Goal: Task Accomplishment & Management: Manage account settings

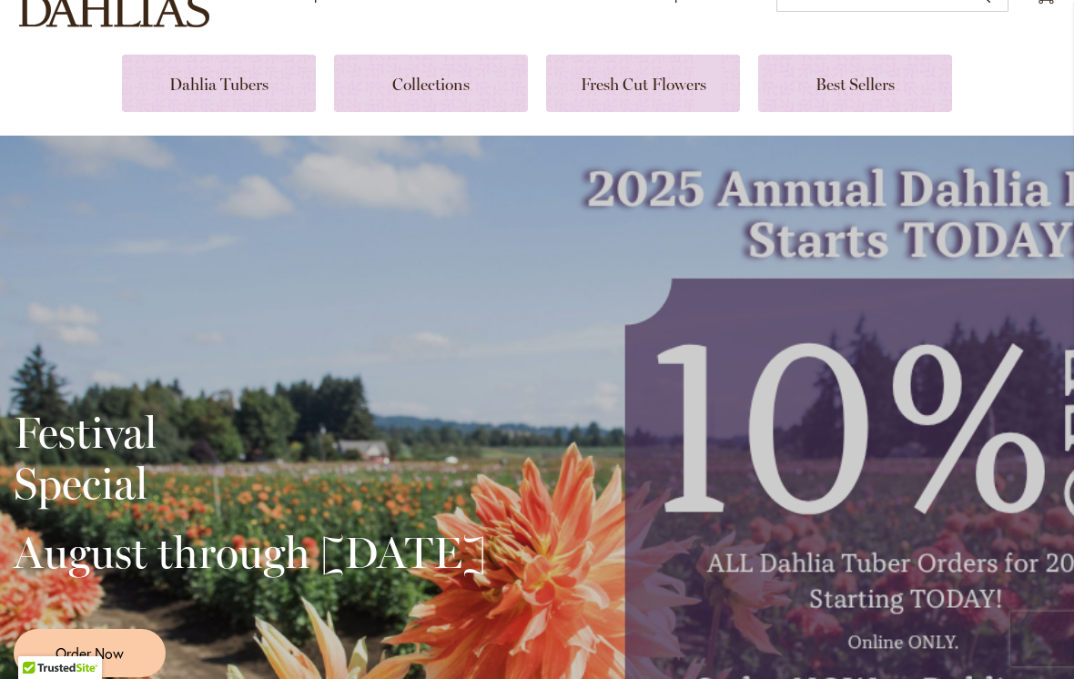
scroll to position [227, 0]
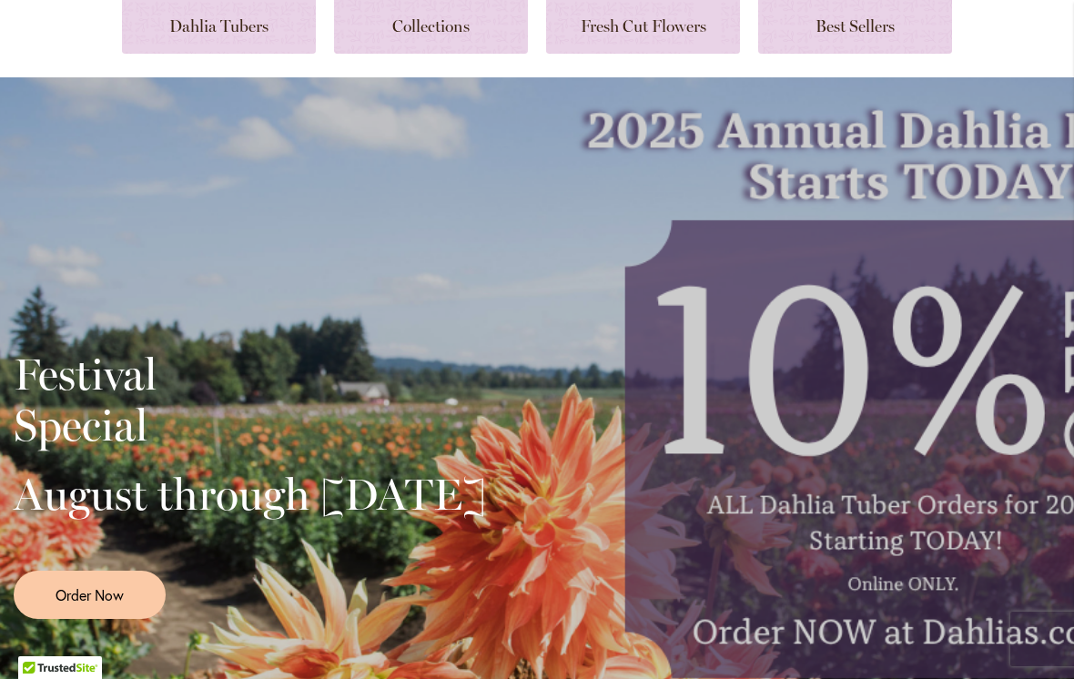
click at [871, 306] on div "Festival Special August through September 28th Order Now" at bounding box center [537, 477] width 1047 height 455
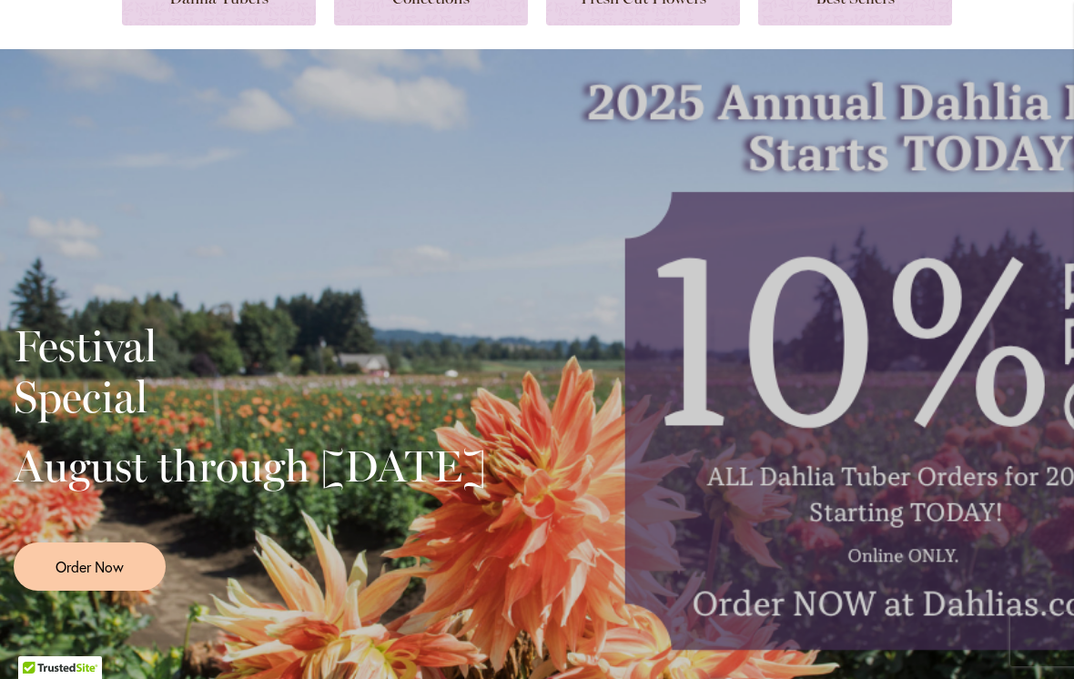
scroll to position [270, 0]
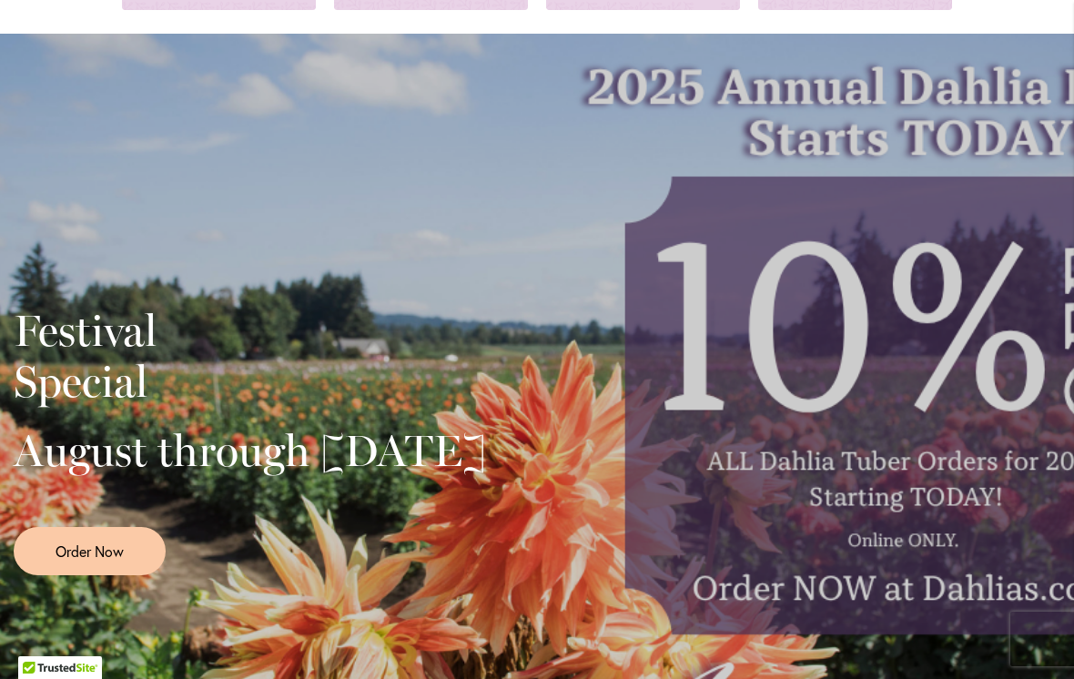
click at [76, 562] on span "Order Now" at bounding box center [90, 551] width 68 height 21
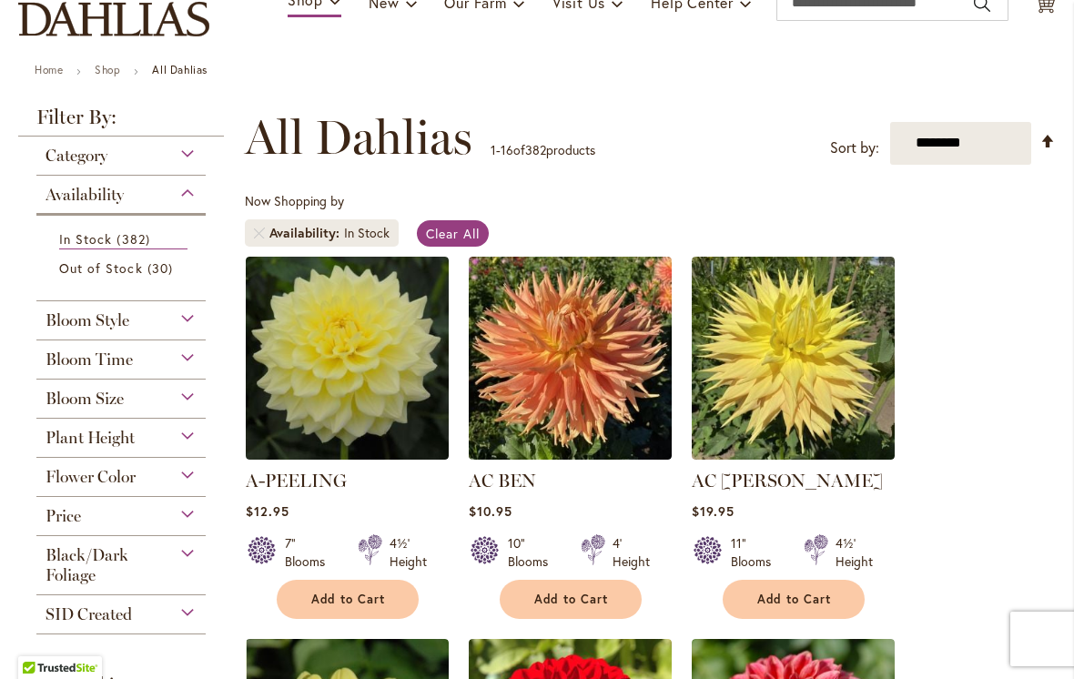
scroll to position [160, 0]
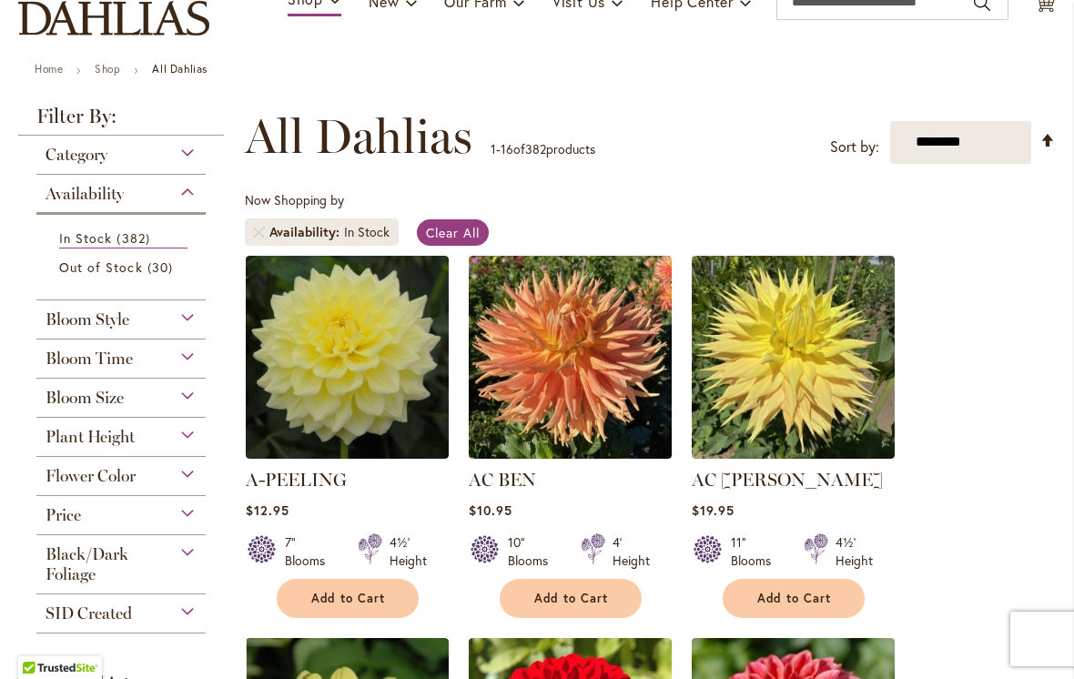
click at [198, 400] on div "Bloom Size" at bounding box center [120, 393] width 169 height 29
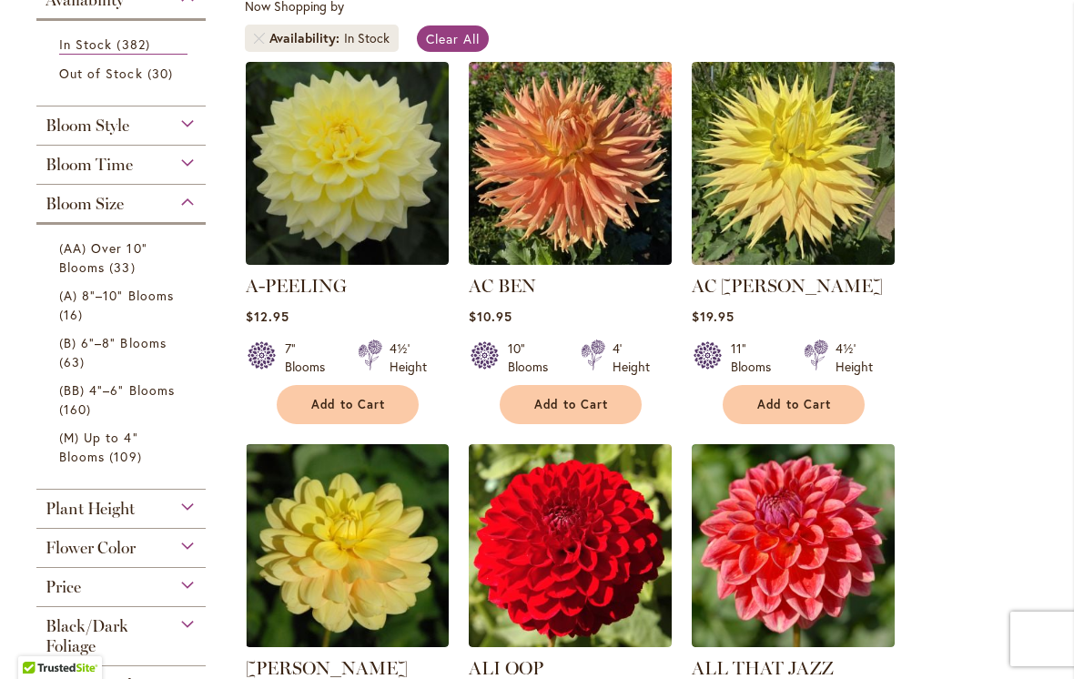
scroll to position [366, 0]
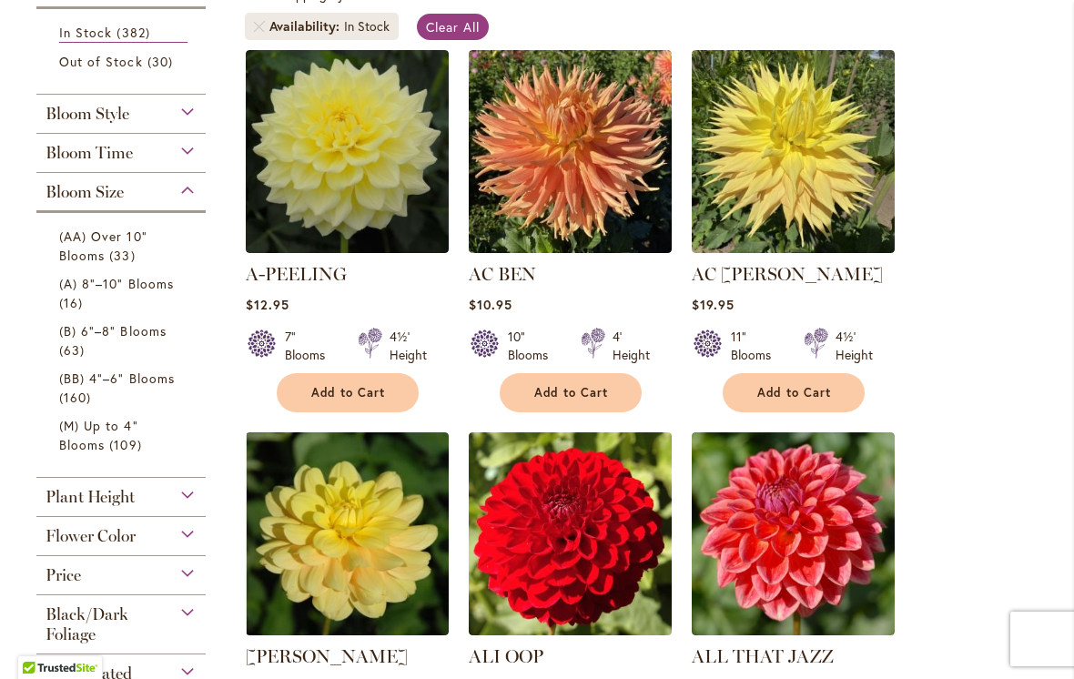
click at [136, 451] on span "109 items" at bounding box center [127, 444] width 36 height 19
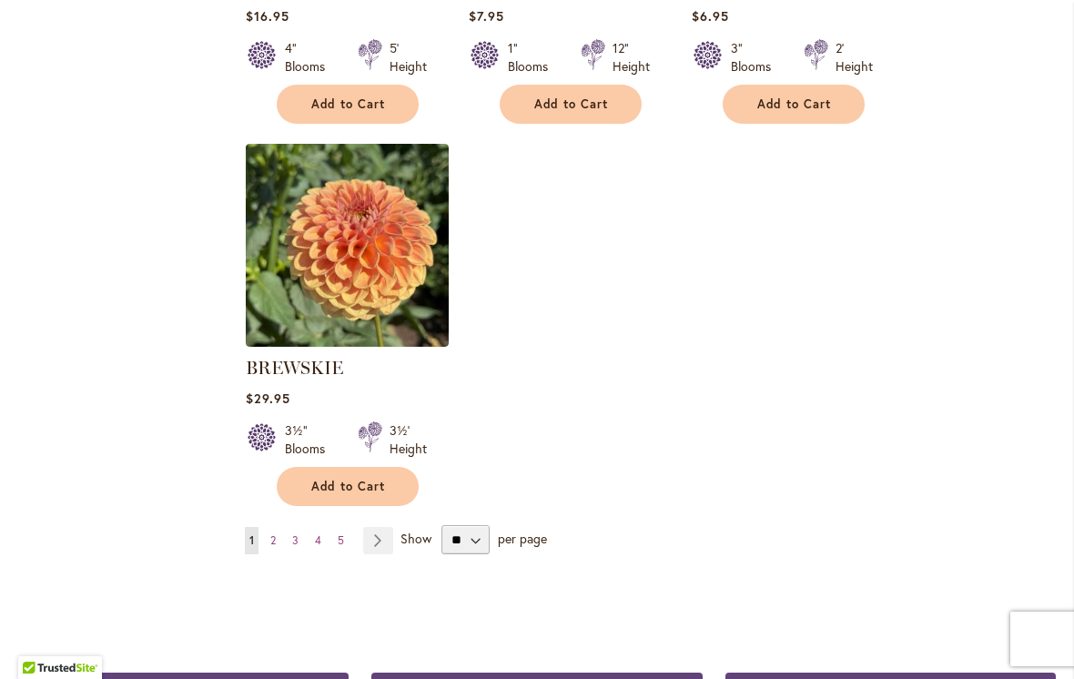
scroll to position [2234, 0]
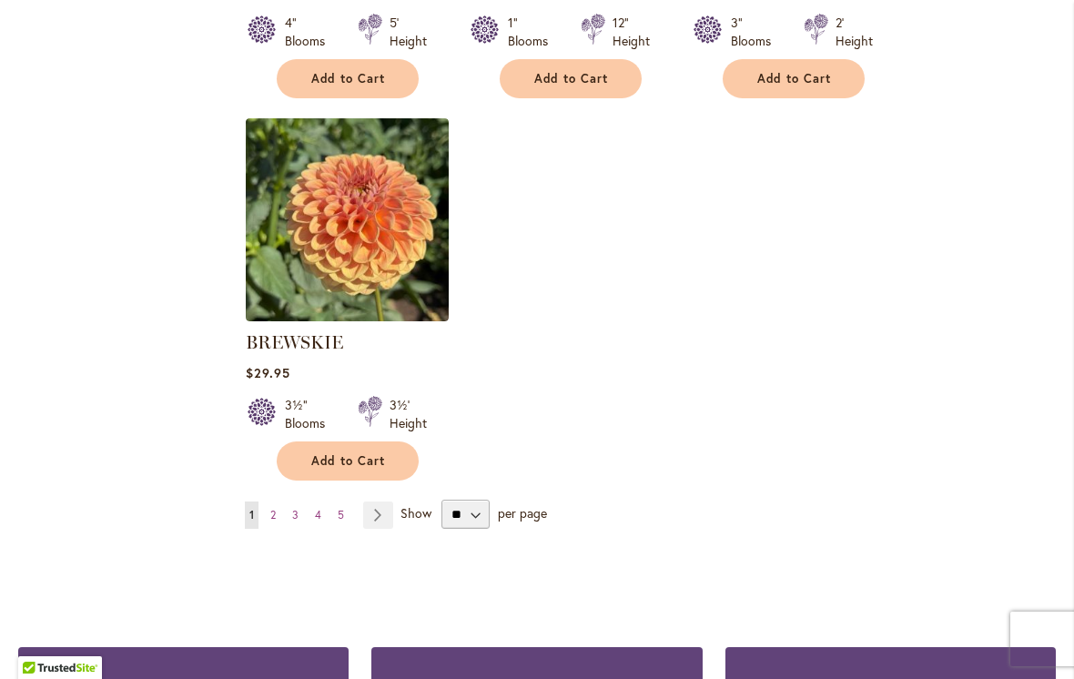
click at [484, 501] on select "** ** ** **" at bounding box center [465, 514] width 48 height 29
select select "**"
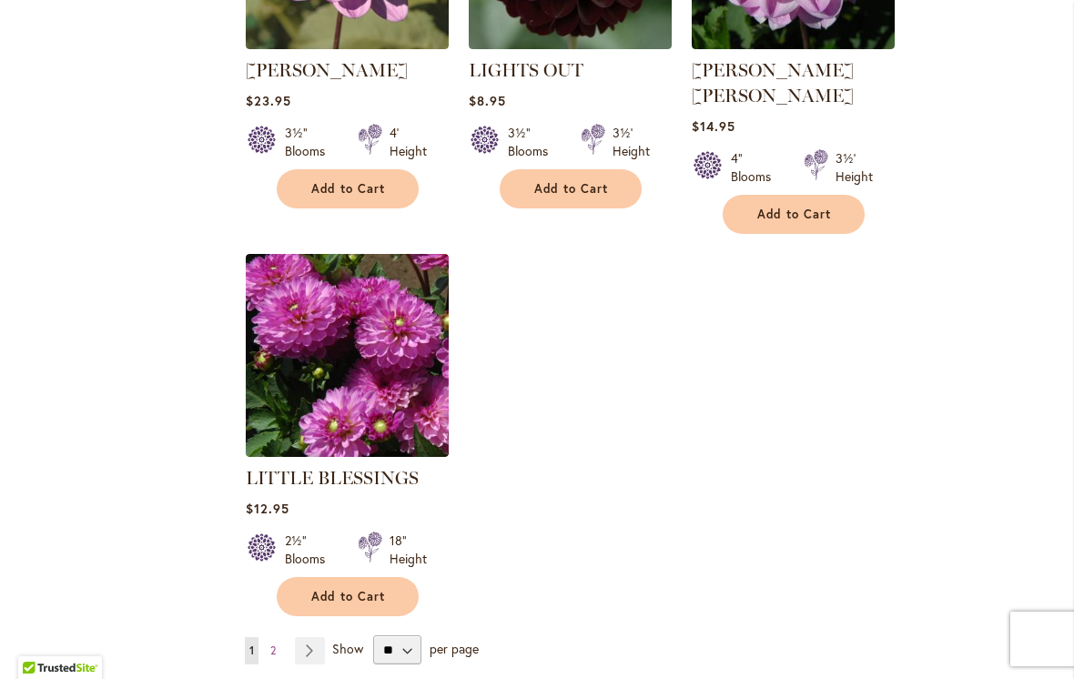
scroll to position [8419, 0]
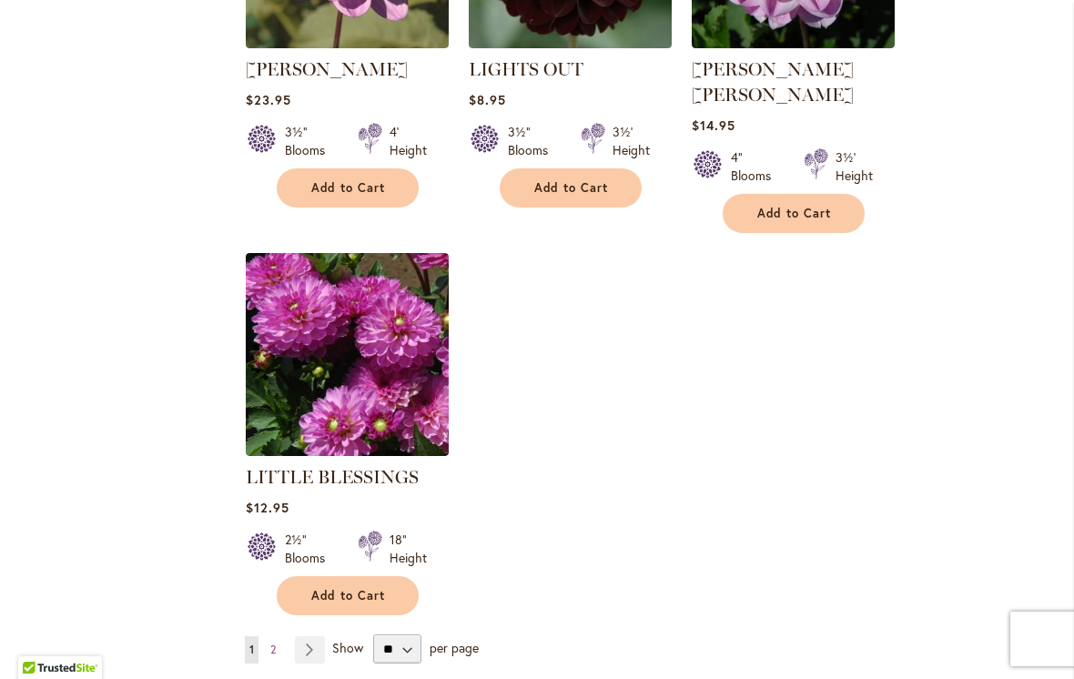
click at [290, 636] on li "Page Next" at bounding box center [306, 649] width 37 height 27
click at [323, 636] on link "Page Next" at bounding box center [310, 649] width 30 height 27
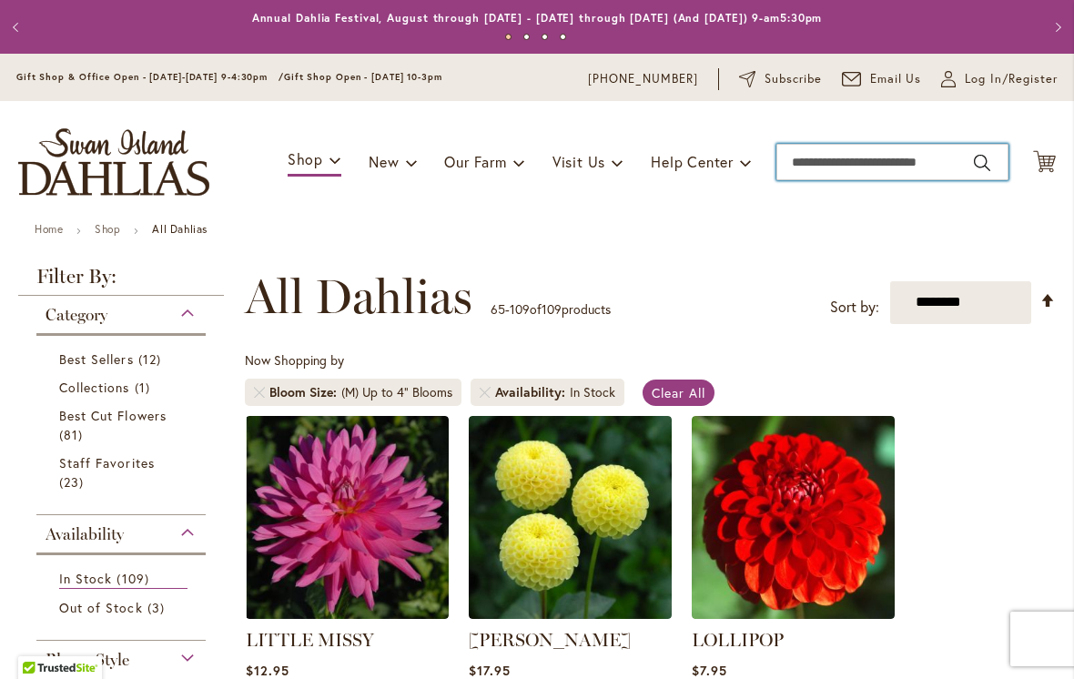
click at [830, 171] on input "Search" at bounding box center [892, 162] width 232 height 36
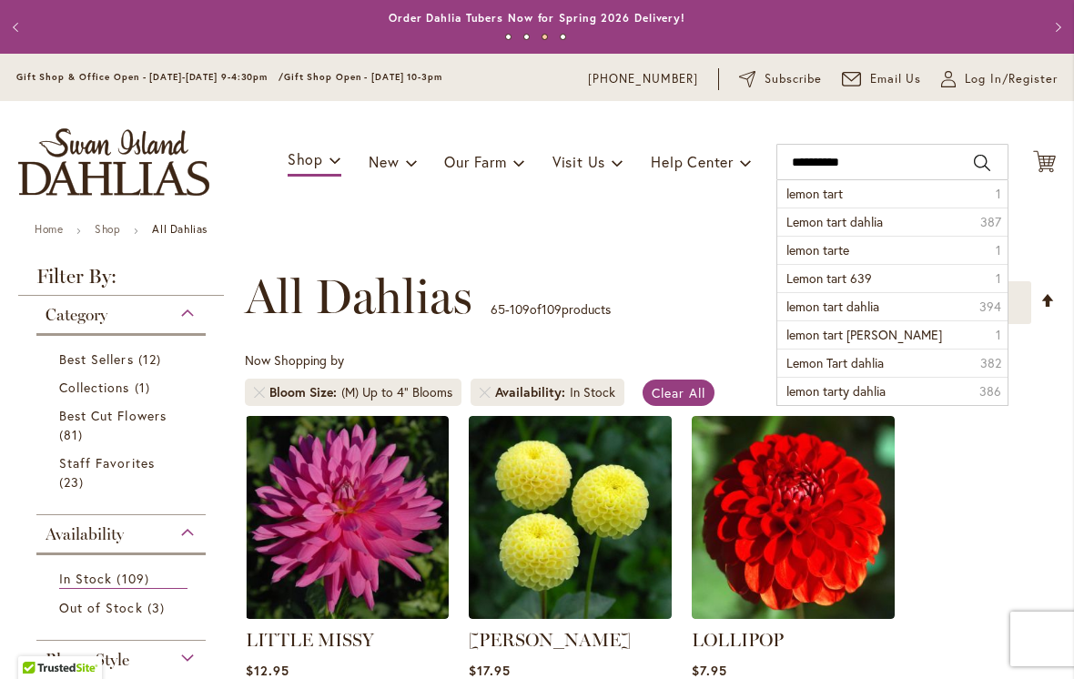
click at [879, 233] on li "Lemon tart dahlia 387" at bounding box center [892, 222] width 230 height 28
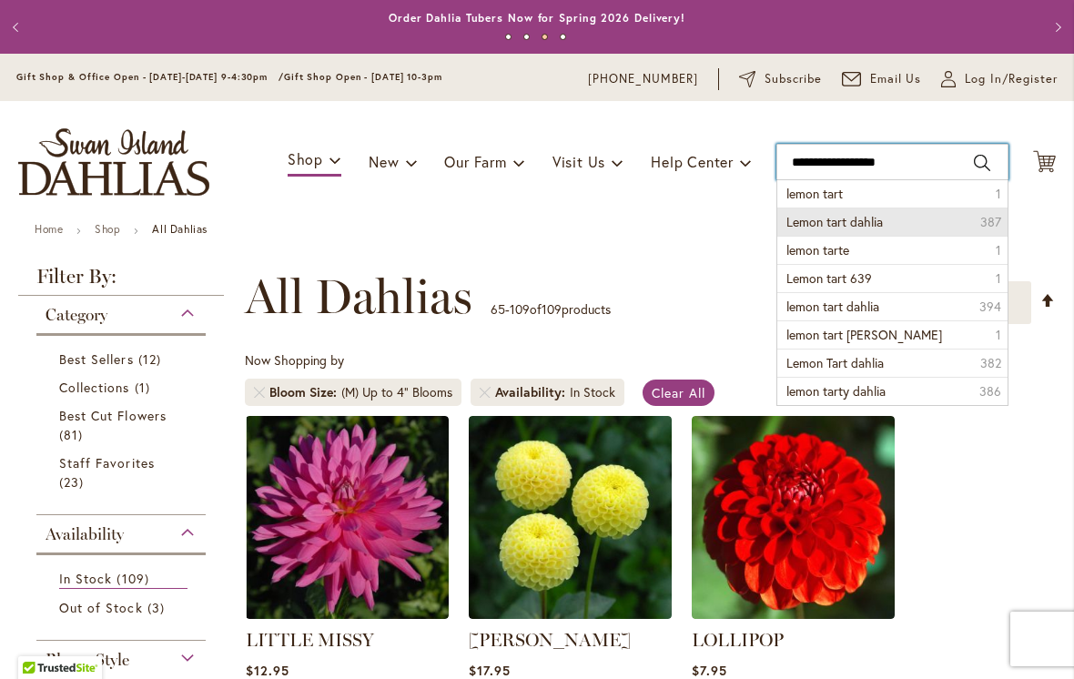
type input "**********"
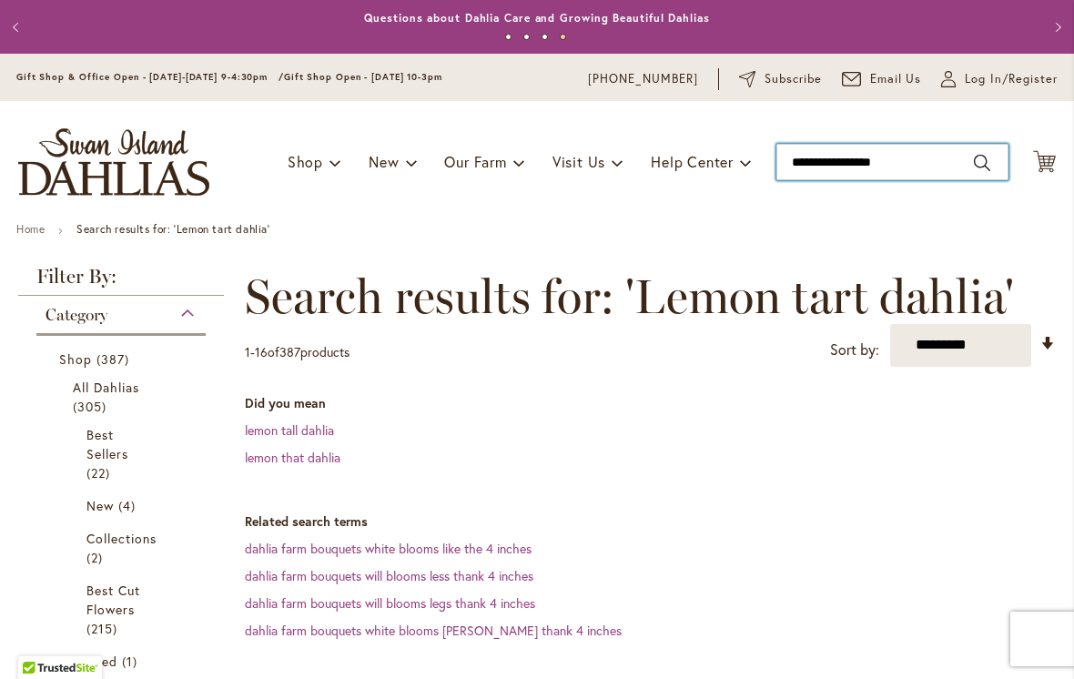
click at [814, 169] on input "**********" at bounding box center [892, 162] width 232 height 36
click at [991, 164] on input "**********" at bounding box center [892, 162] width 232 height 36
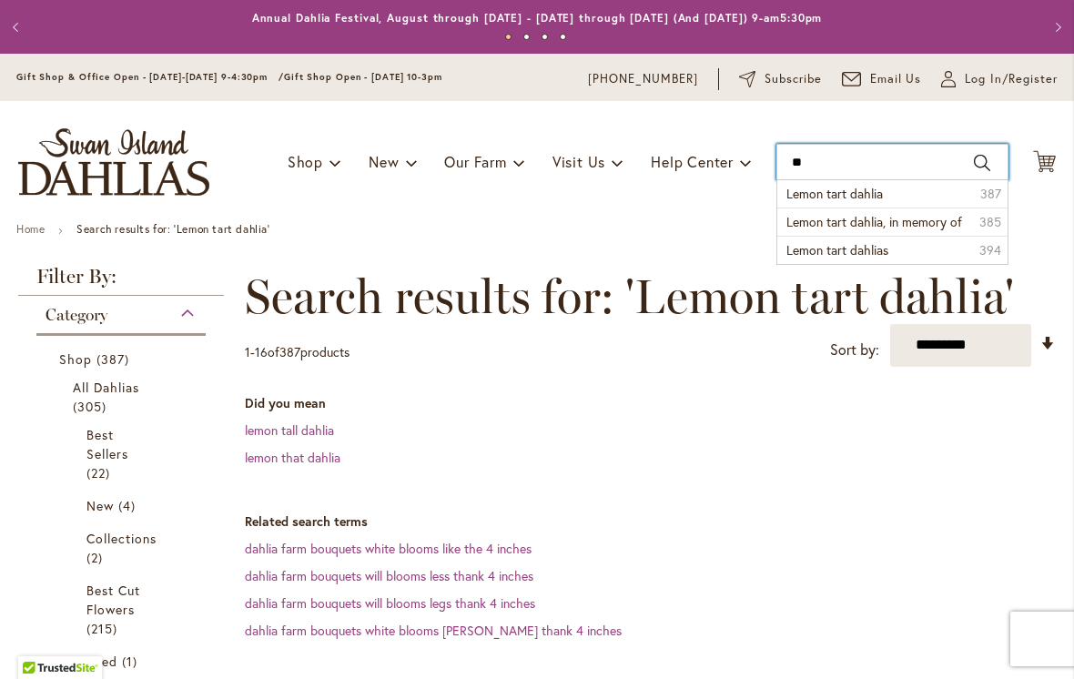
type input "*"
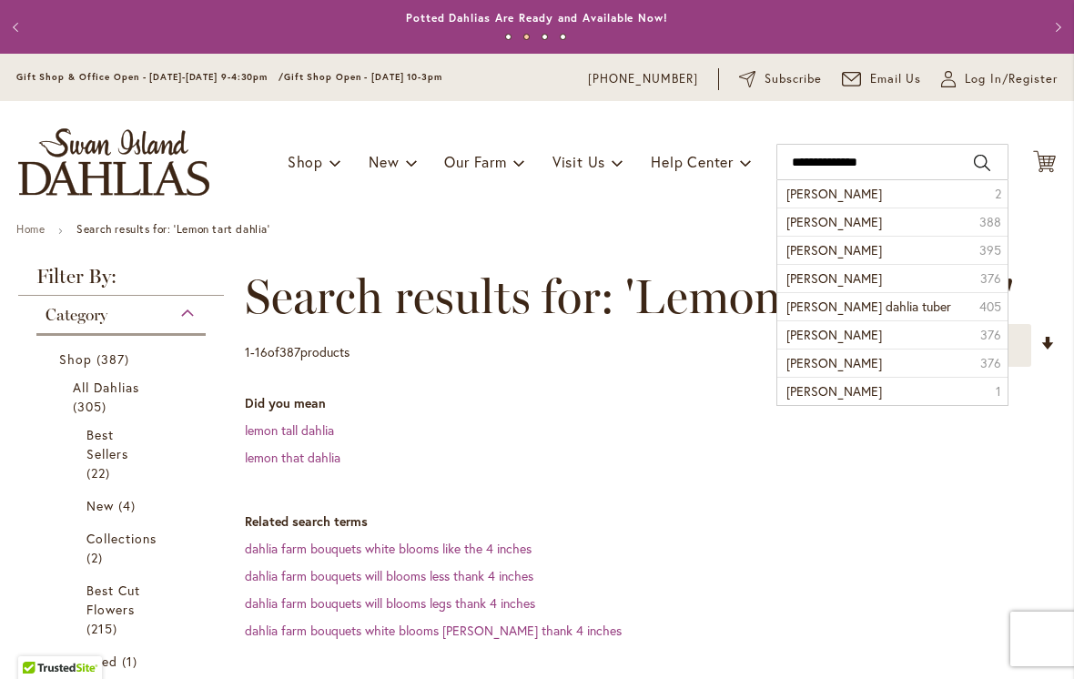
click at [906, 232] on li "matilda huston dahlia 388" at bounding box center [892, 222] width 230 height 28
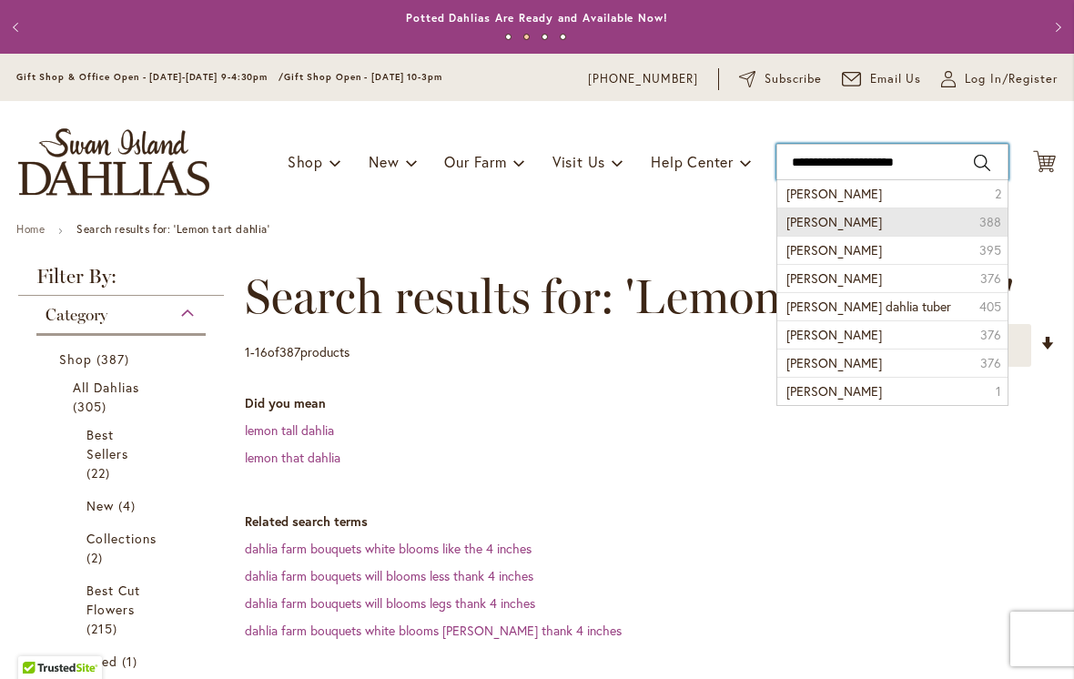
type input "**********"
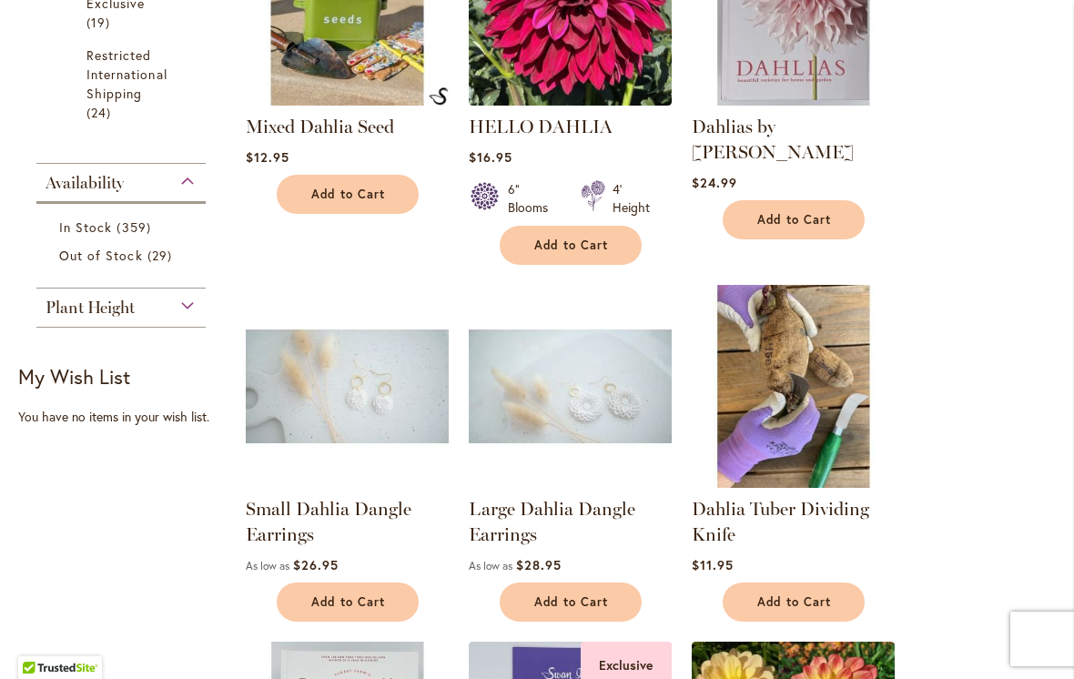
scroll to position [1143, 0]
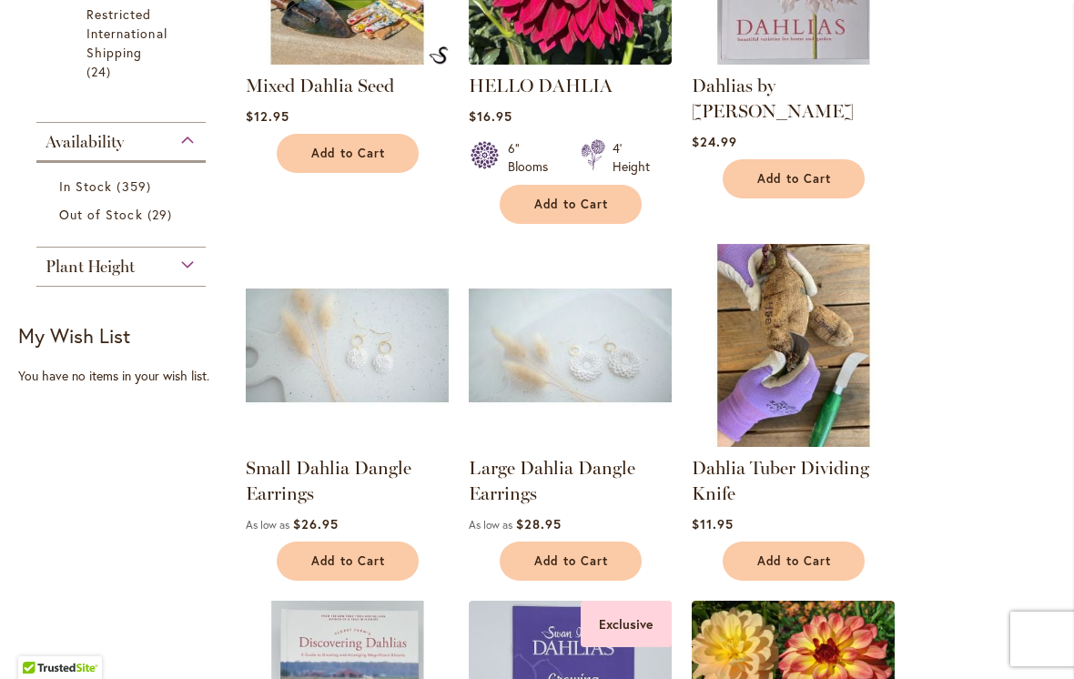
click at [205, 268] on div "Plant Height" at bounding box center [120, 262] width 169 height 29
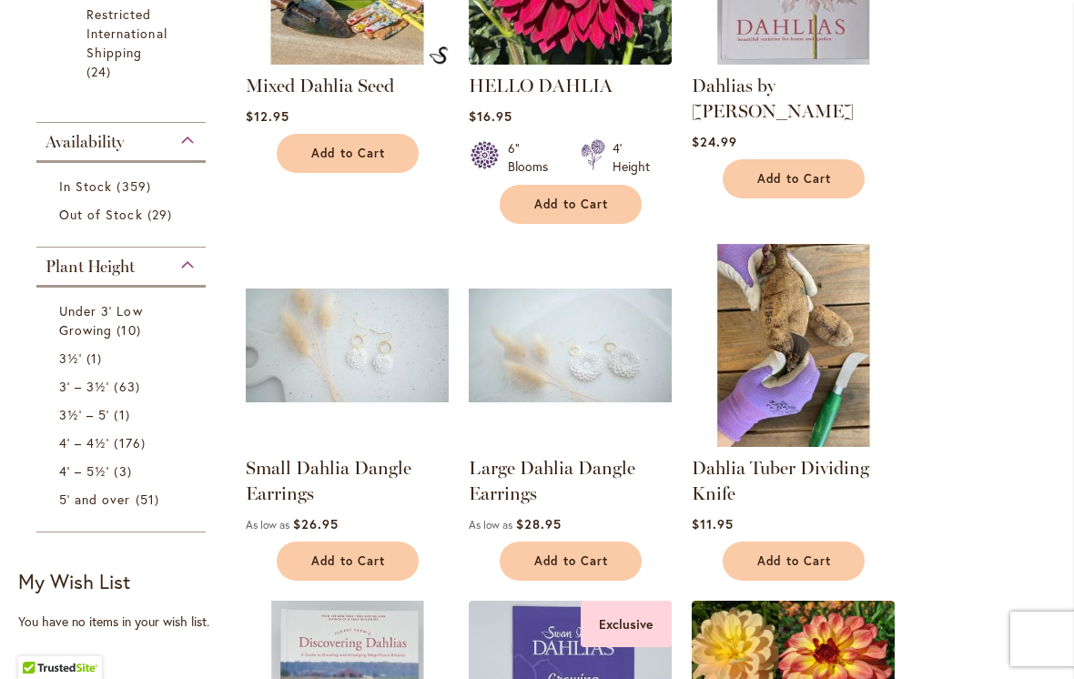
click at [139, 388] on span "63 items" at bounding box center [129, 386] width 30 height 19
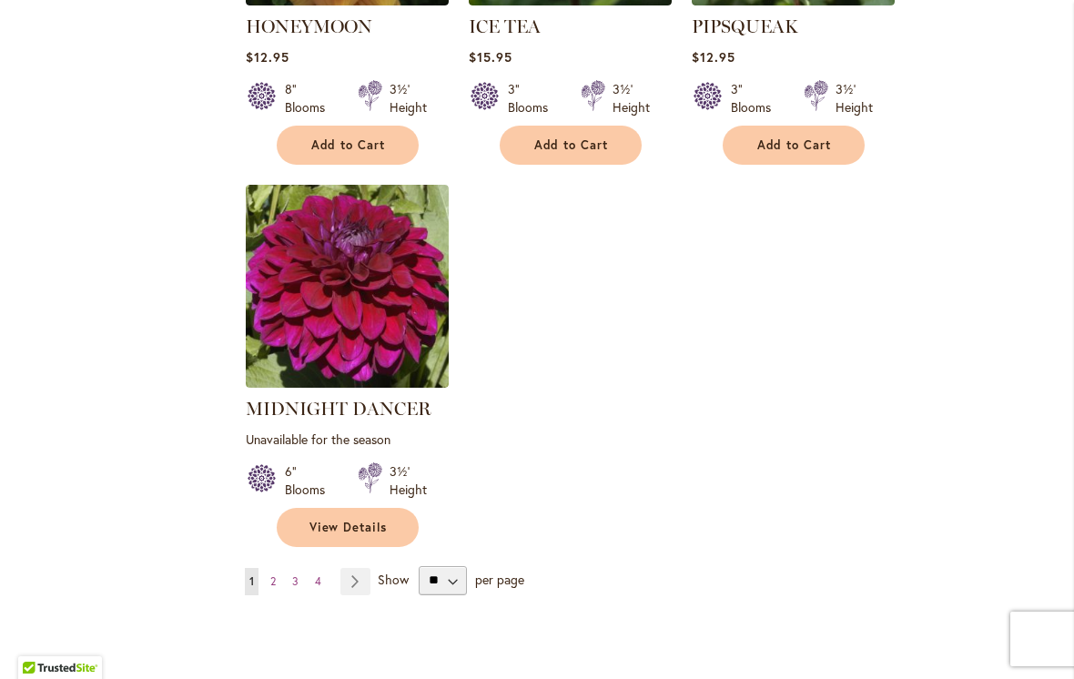
scroll to position [2415, 0]
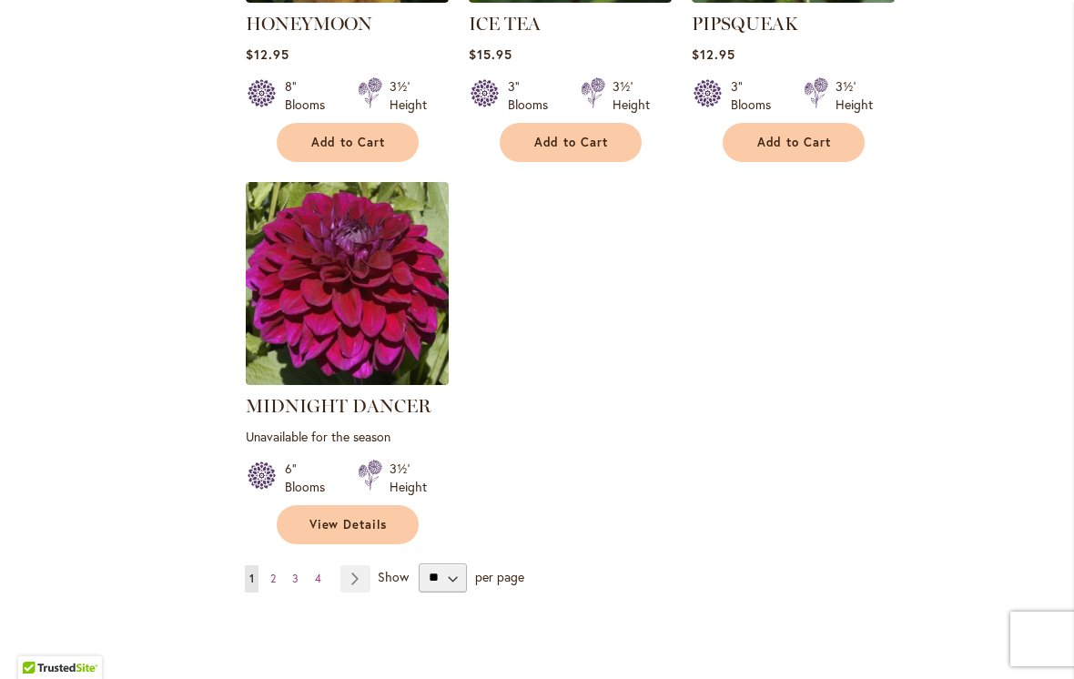
click at [478, 585] on div "Show ** ** ** ** per page" at bounding box center [451, 577] width 147 height 29
click at [465, 576] on select "** ** ** **" at bounding box center [443, 577] width 48 height 29
select select "**"
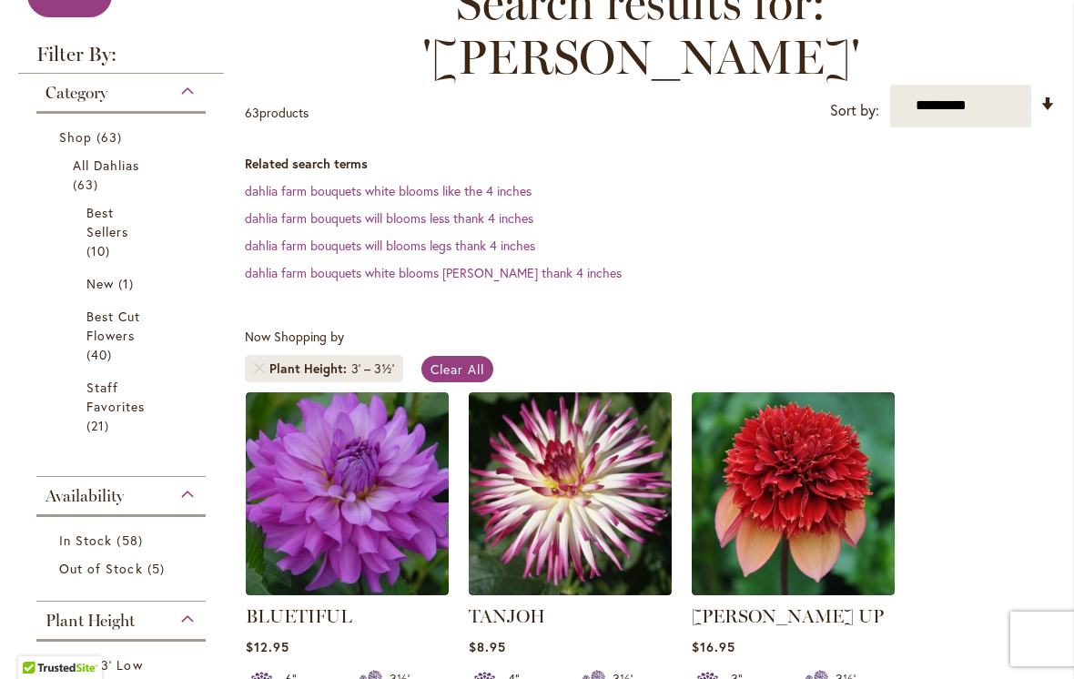
scroll to position [299, 0]
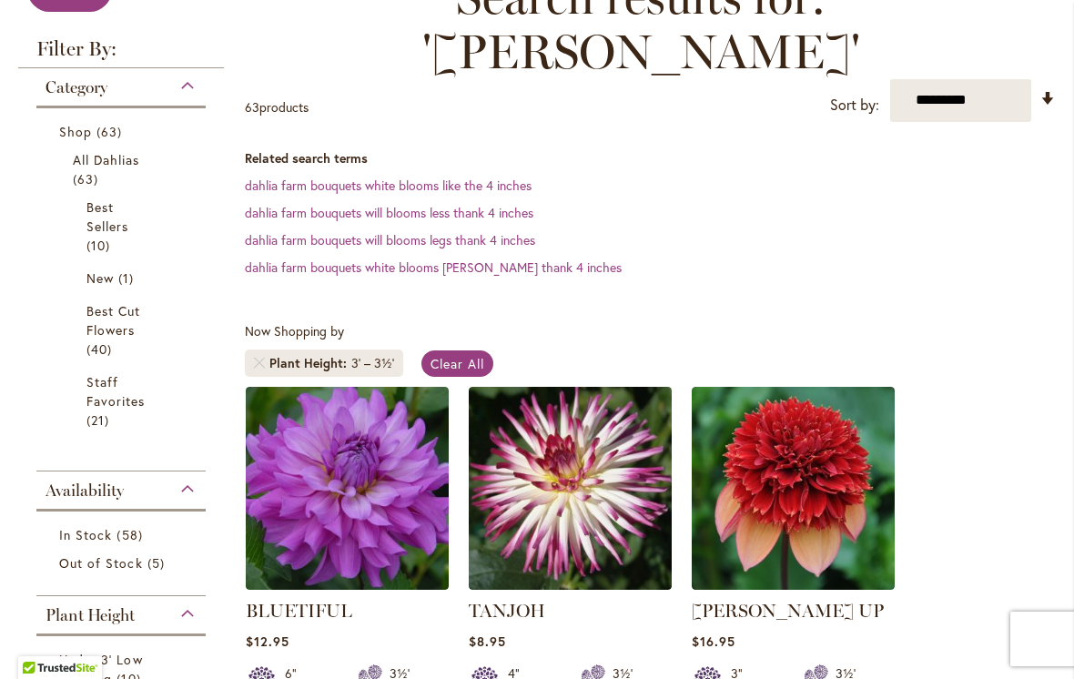
click at [201, 493] on div "Availability" at bounding box center [120, 485] width 169 height 29
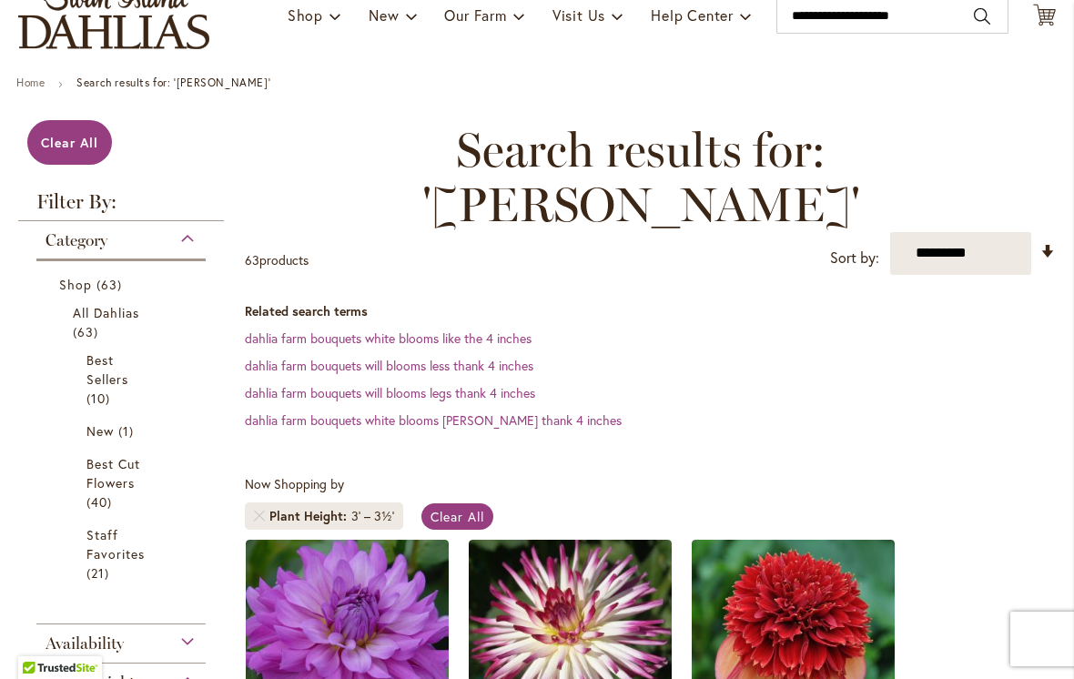
scroll to position [95, 0]
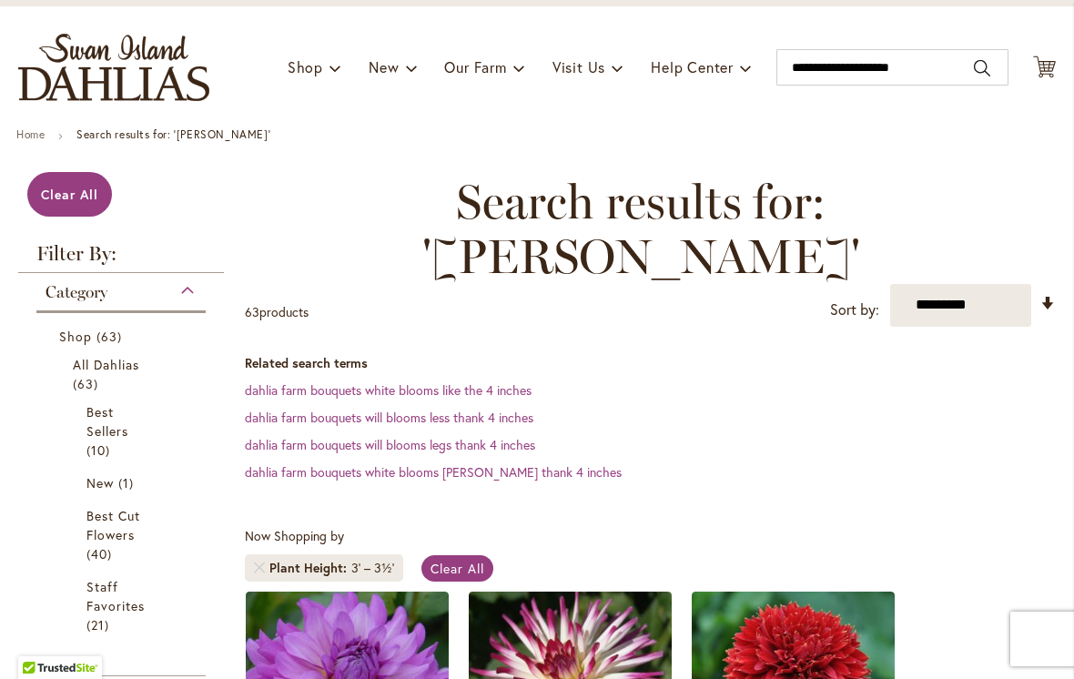
click at [204, 297] on div "Category" at bounding box center [120, 287] width 169 height 29
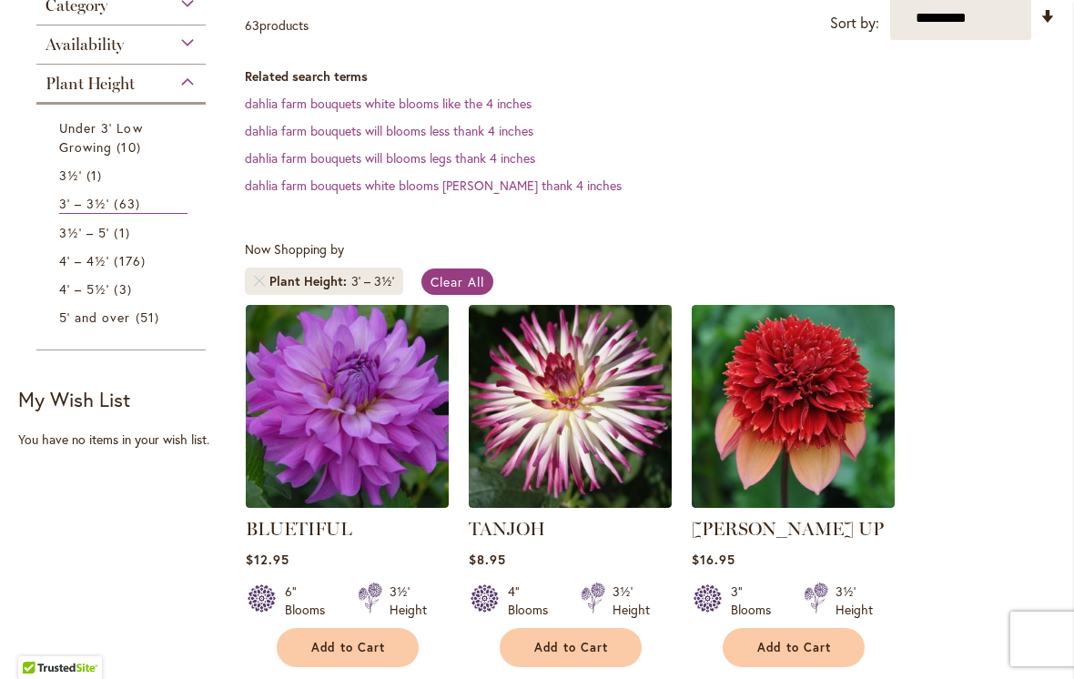
scroll to position [382, 0]
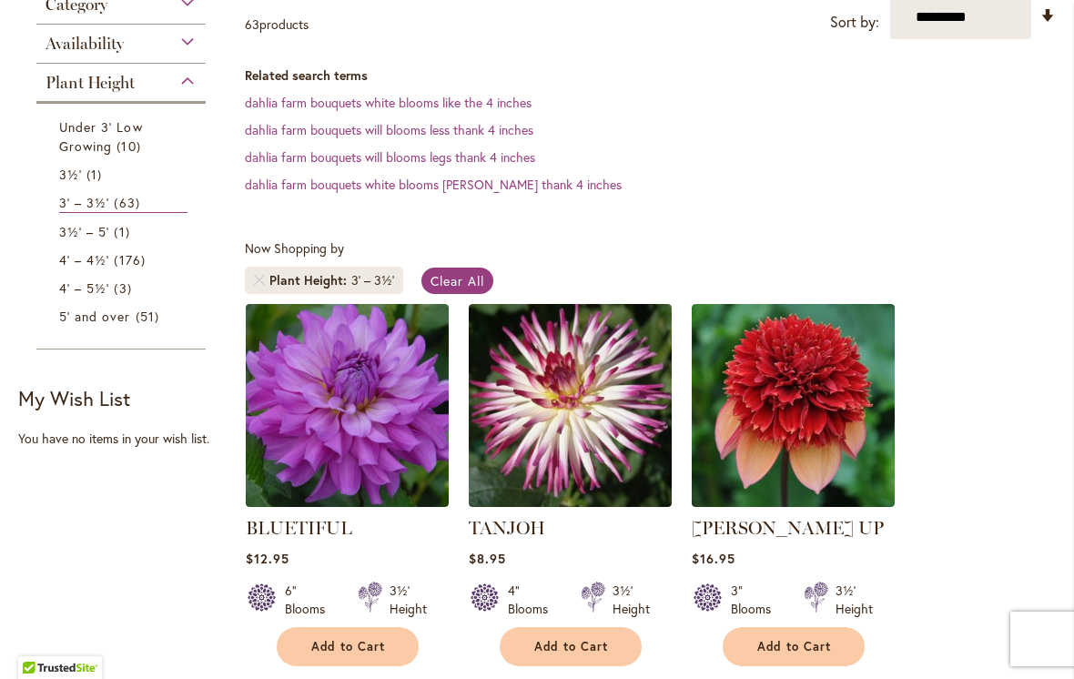
click at [79, 178] on span "3½'" at bounding box center [70, 174] width 23 height 17
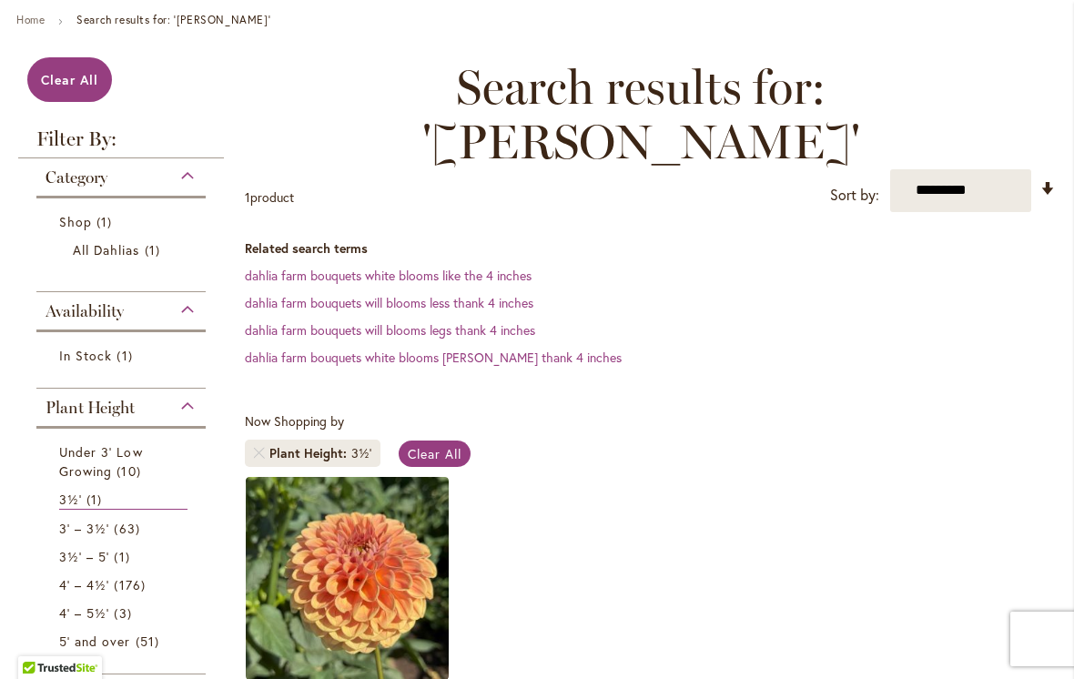
scroll to position [180, 0]
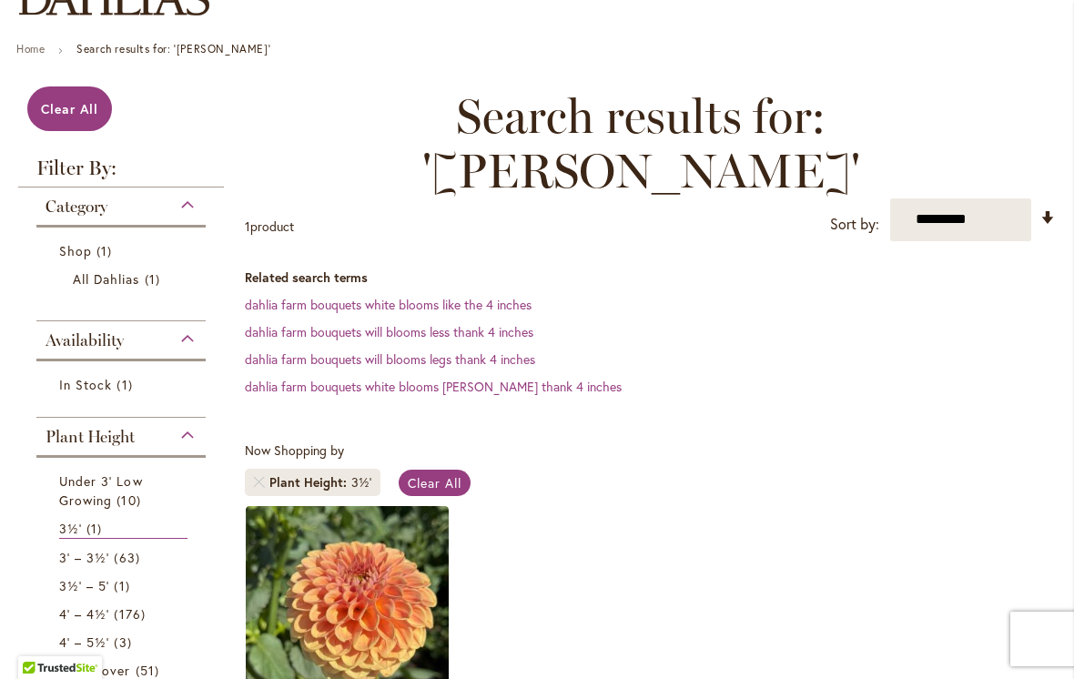
click at [77, 204] on span "Category" at bounding box center [77, 207] width 62 height 20
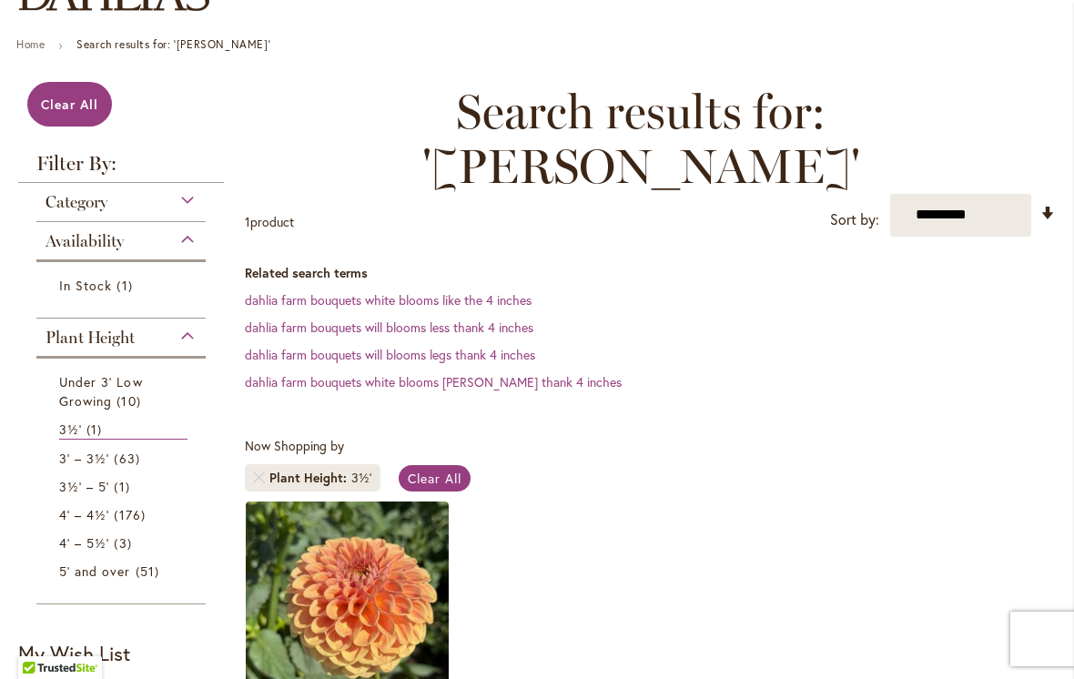
scroll to position [235, 0]
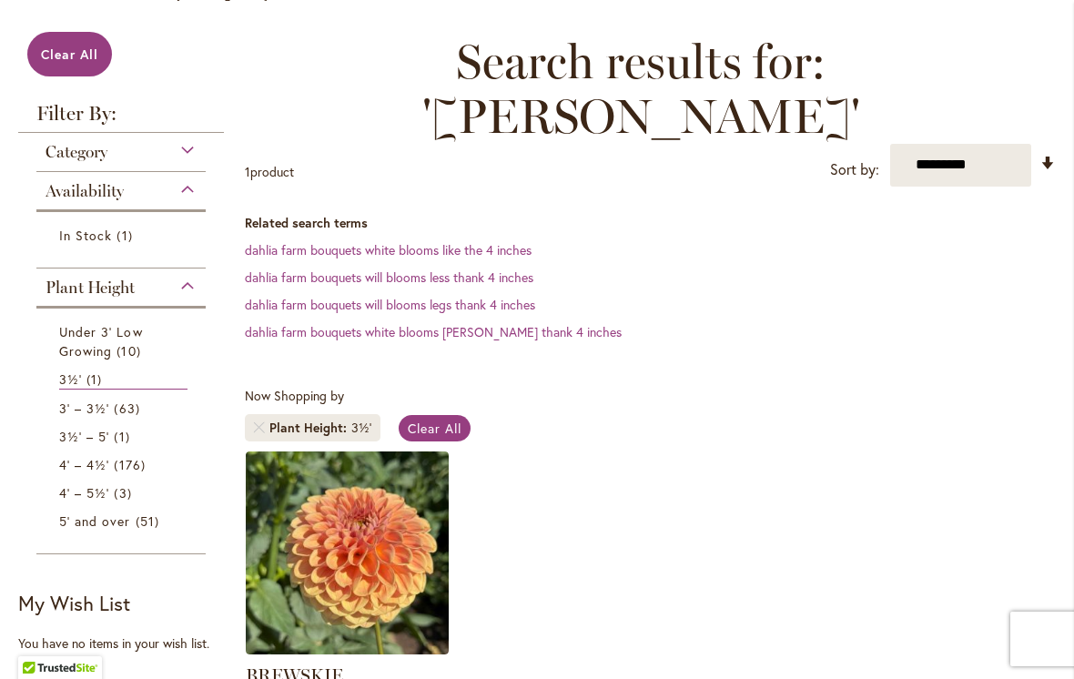
click at [79, 443] on span "3½' – 5'" at bounding box center [84, 436] width 50 height 17
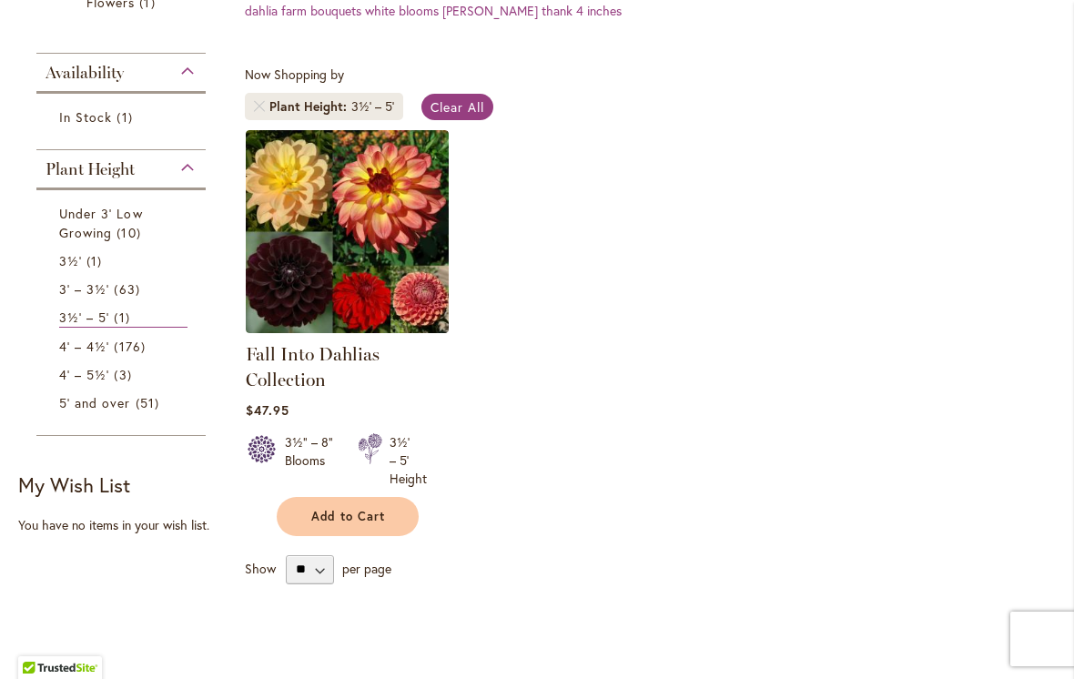
scroll to position [558, 0]
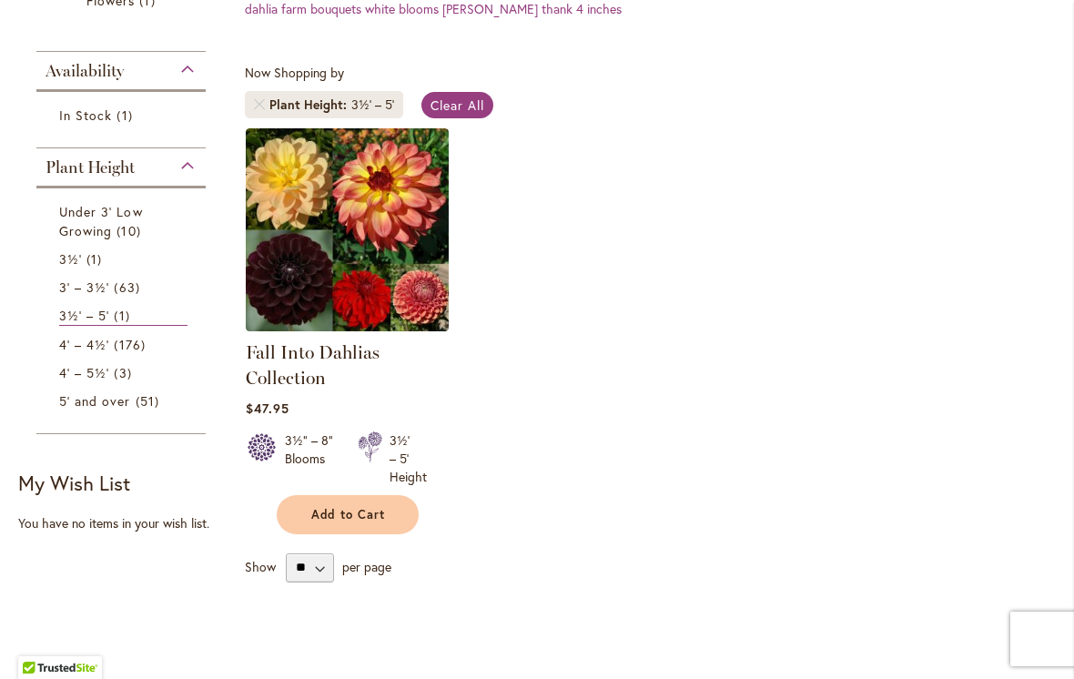
click at [414, 201] on img at bounding box center [347, 229] width 203 height 203
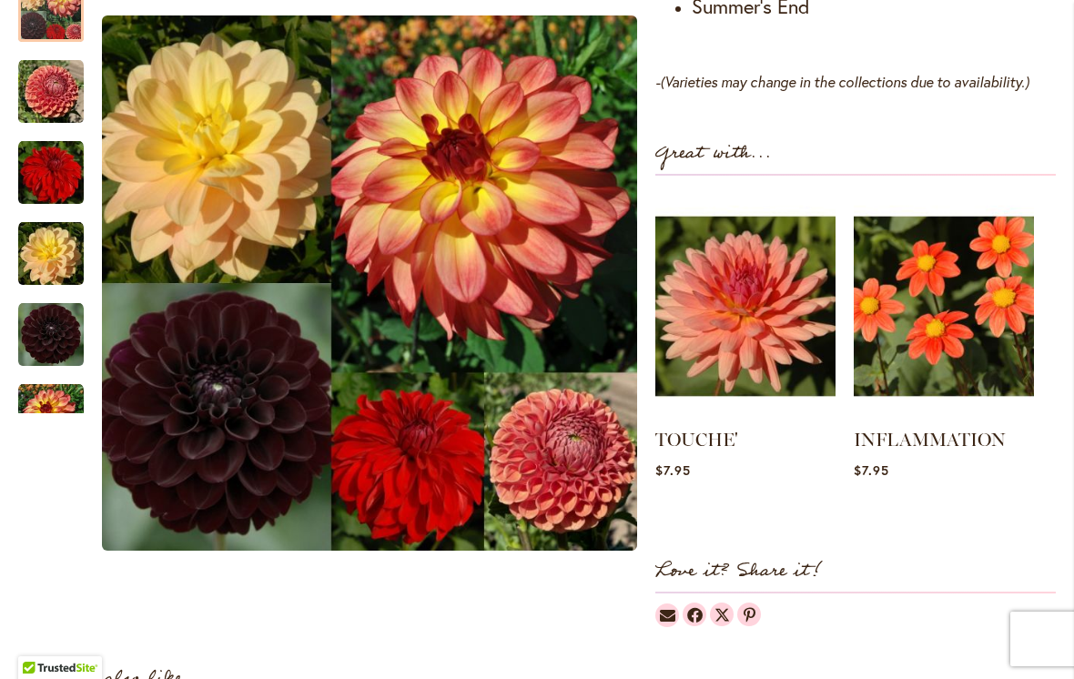
scroll to position [1345, 0]
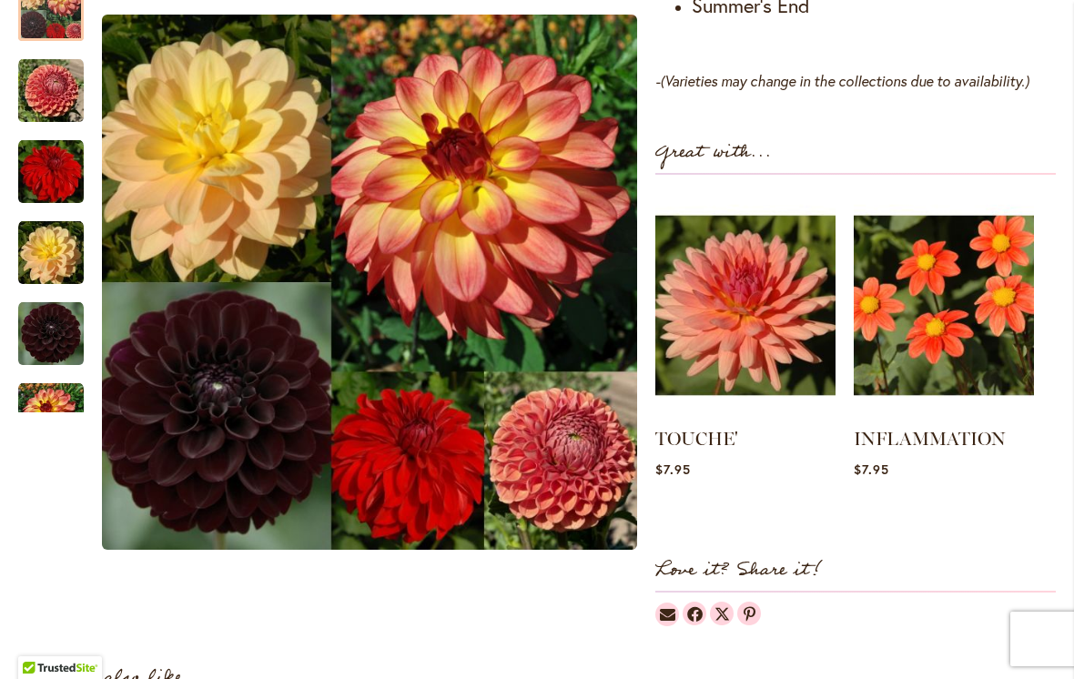
click at [775, 319] on img at bounding box center [745, 306] width 180 height 226
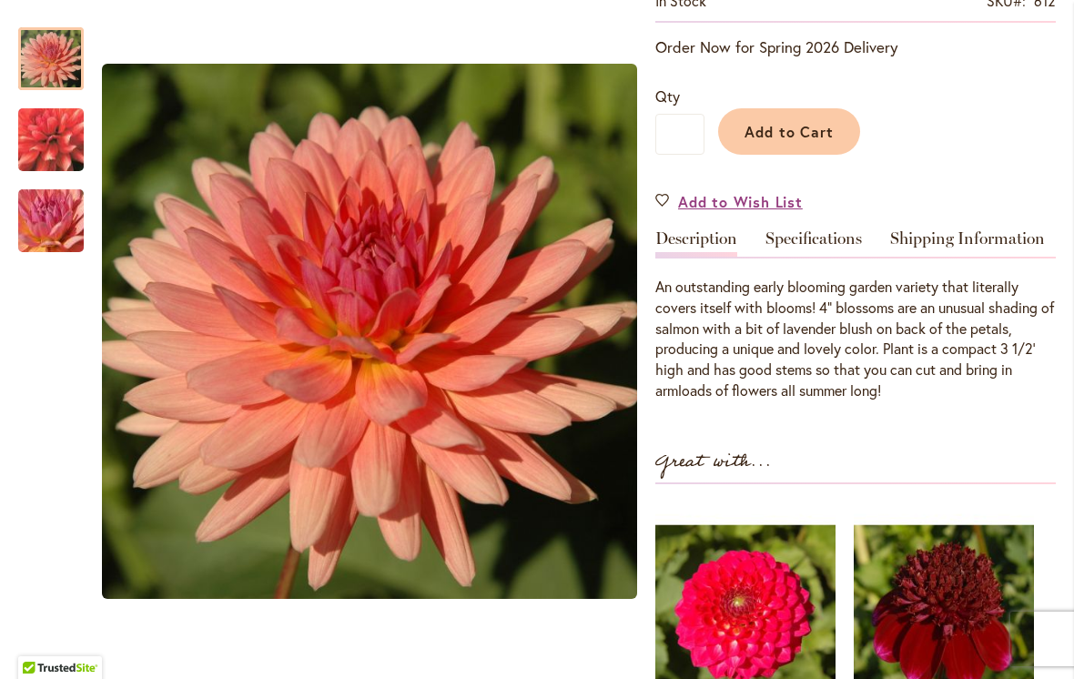
scroll to position [367, 0]
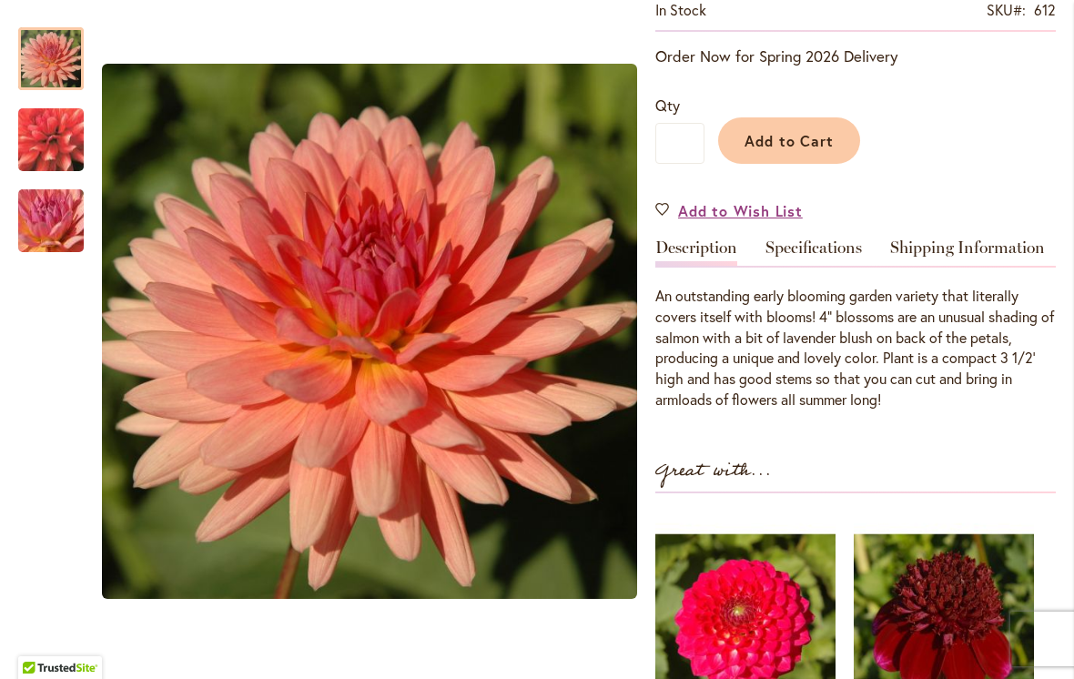
click at [37, 229] on img "TOUCHE'" at bounding box center [50, 221] width 131 height 98
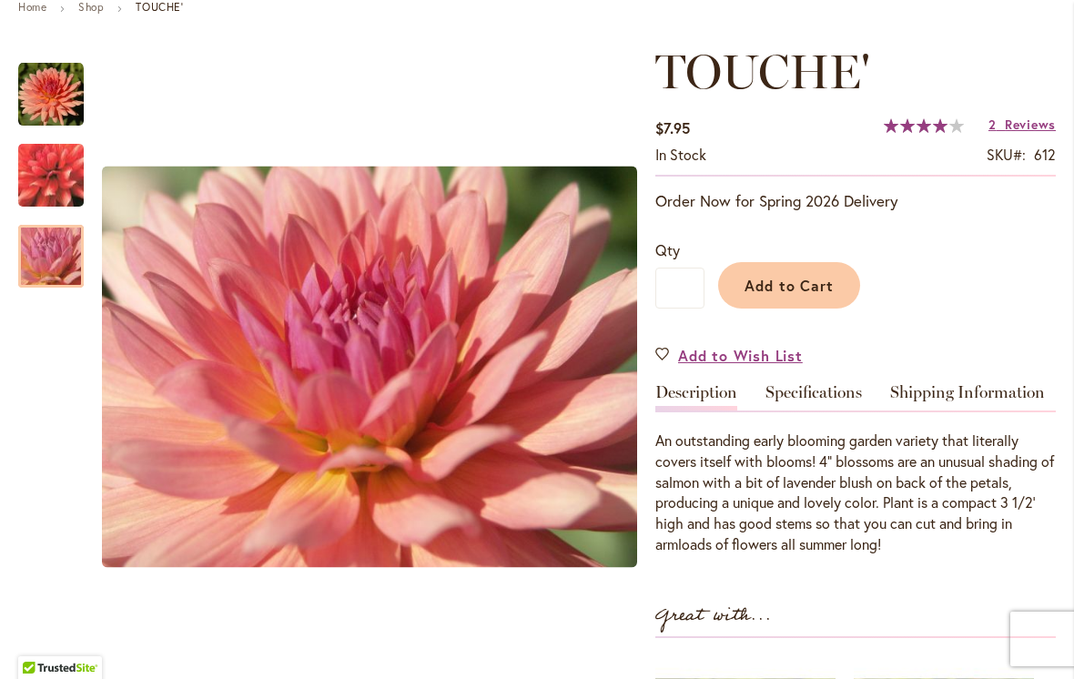
scroll to position [223, 0]
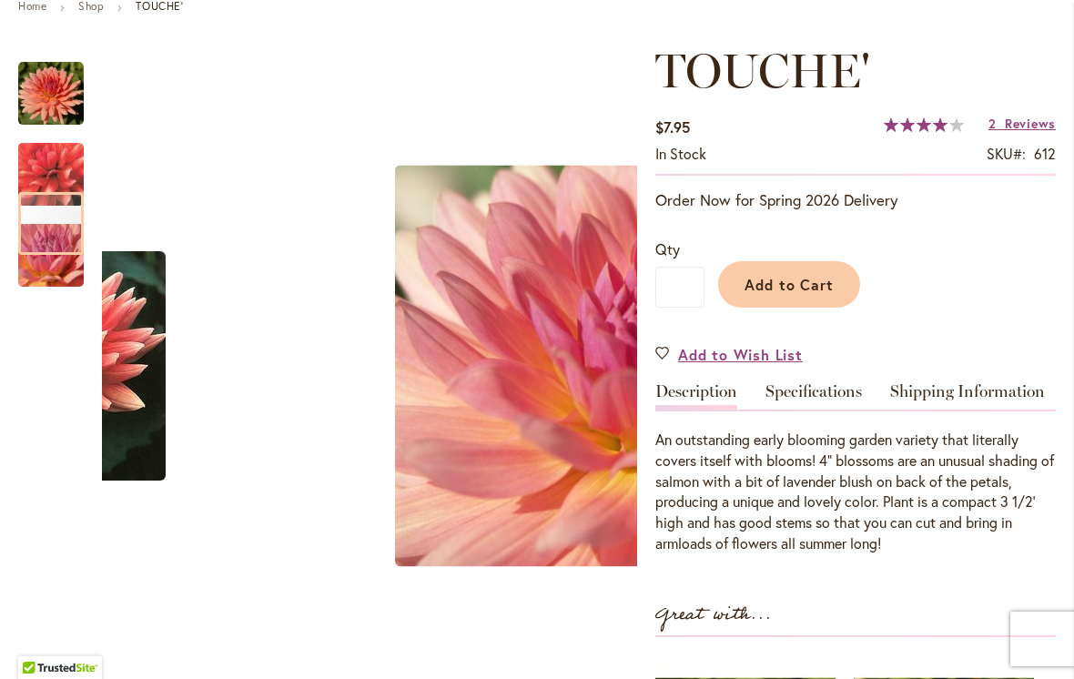
click at [295, 336] on div "TOUCHE'" at bounding box center [41, 365] width 535 height 643
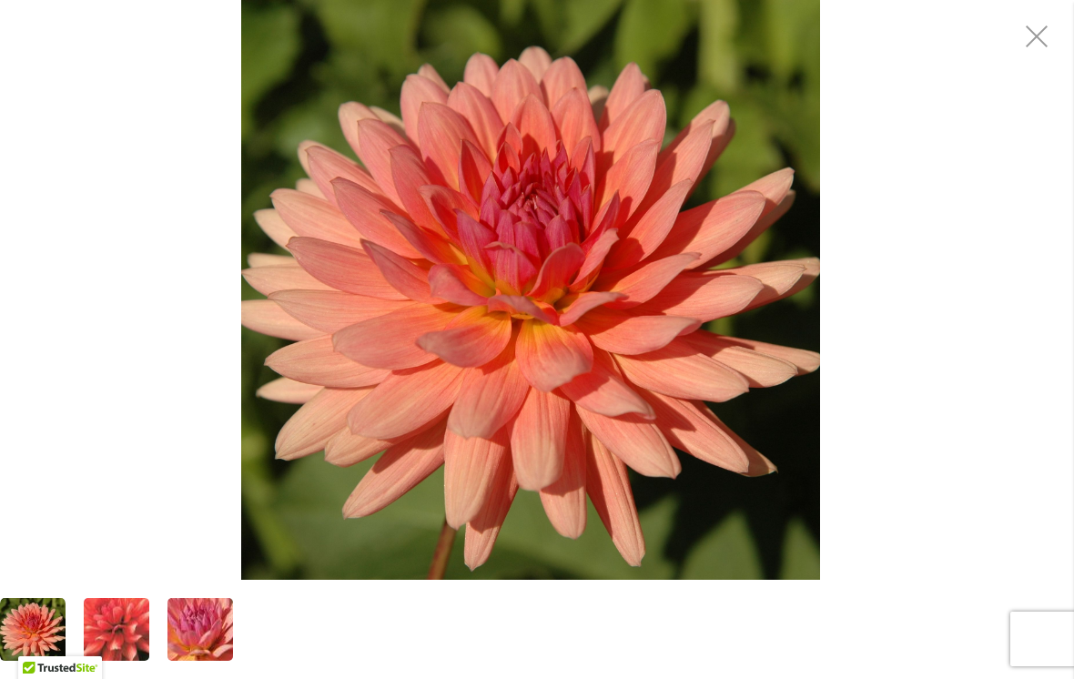
click at [115, 639] on img "TOUCHE'" at bounding box center [116, 629] width 131 height 121
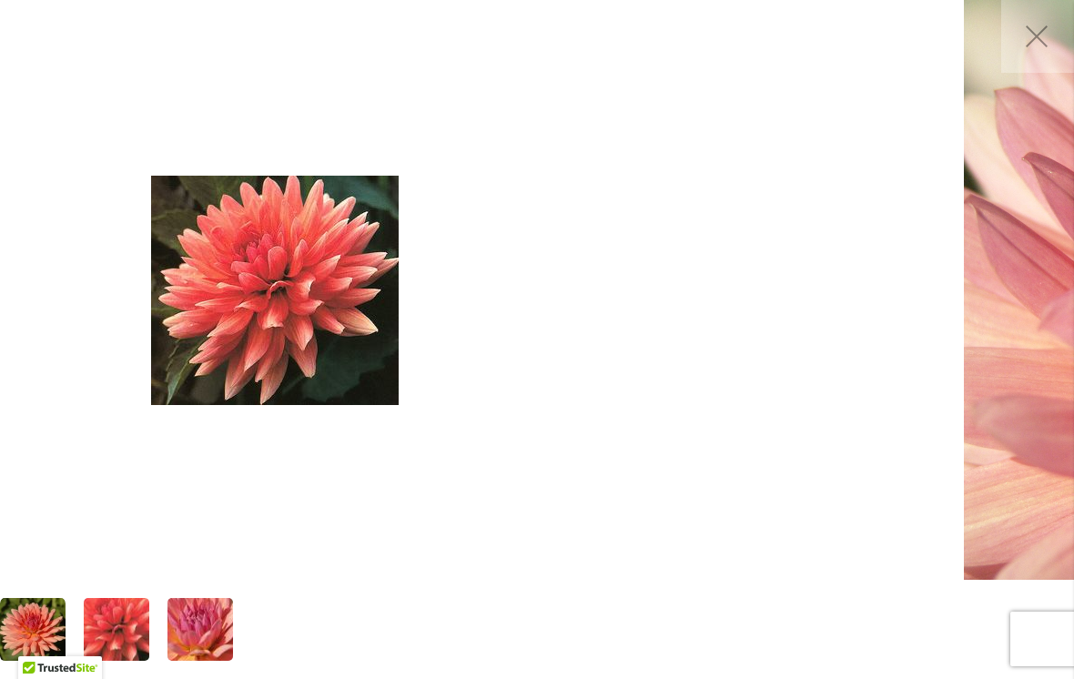
click at [189, 645] on img "TOUCHE'" at bounding box center [200, 630] width 131 height 98
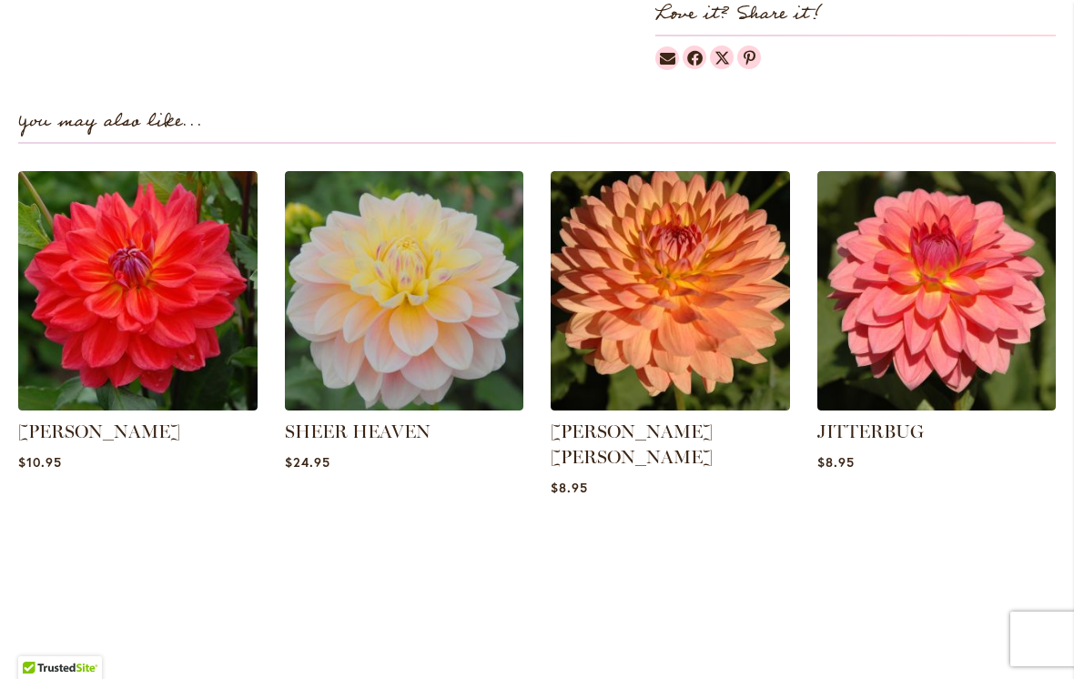
scroll to position [1902, 0]
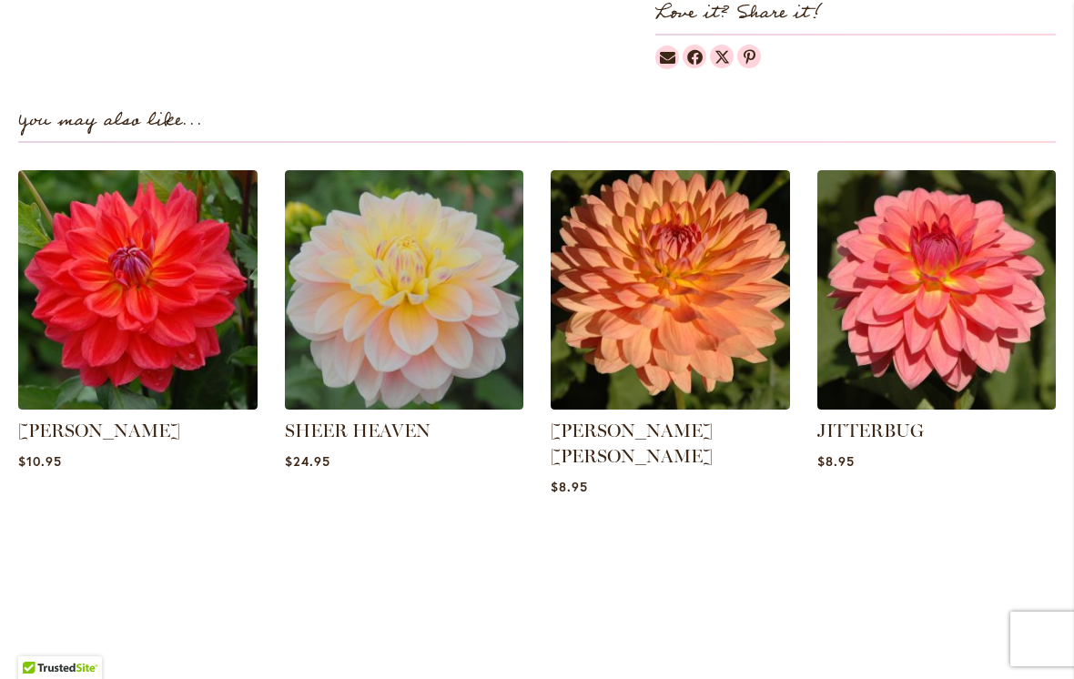
click at [92, 332] on img at bounding box center [137, 289] width 239 height 239
click at [121, 310] on img at bounding box center [137, 289] width 239 height 239
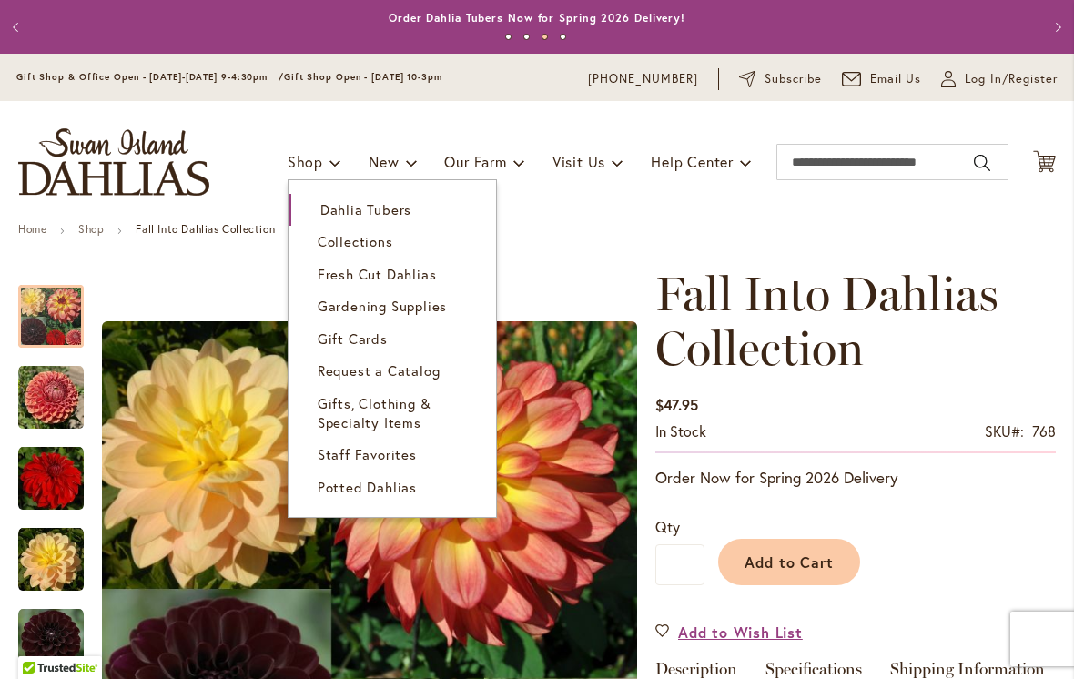
click at [386, 432] on link "Gifts, Clothing & Specialty Items" at bounding box center [393, 414] width 208 height 52
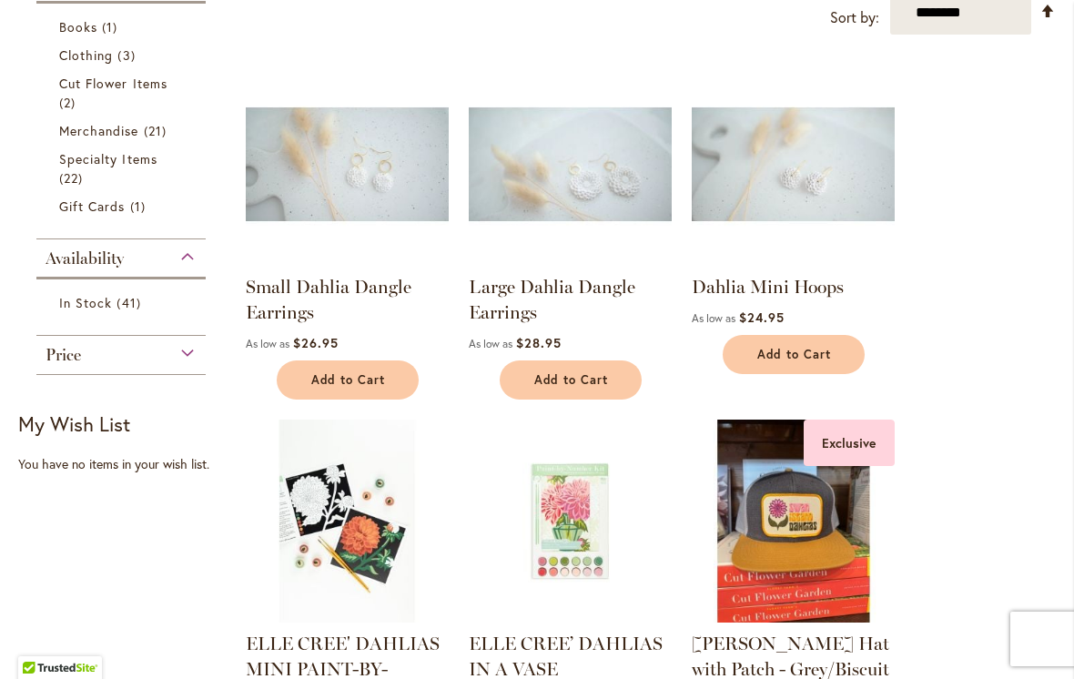
scroll to position [331, 0]
click at [170, 366] on div "Price" at bounding box center [120, 351] width 169 height 29
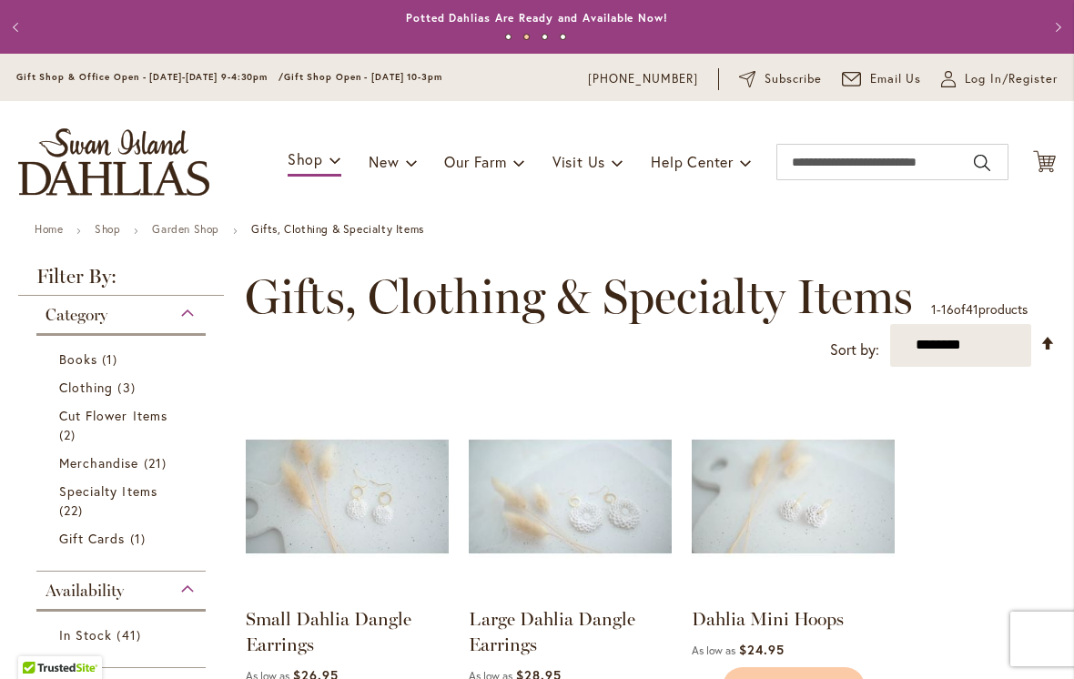
scroll to position [0, 0]
click at [88, 437] on link "Cut Flower Items 2 items" at bounding box center [123, 425] width 128 height 38
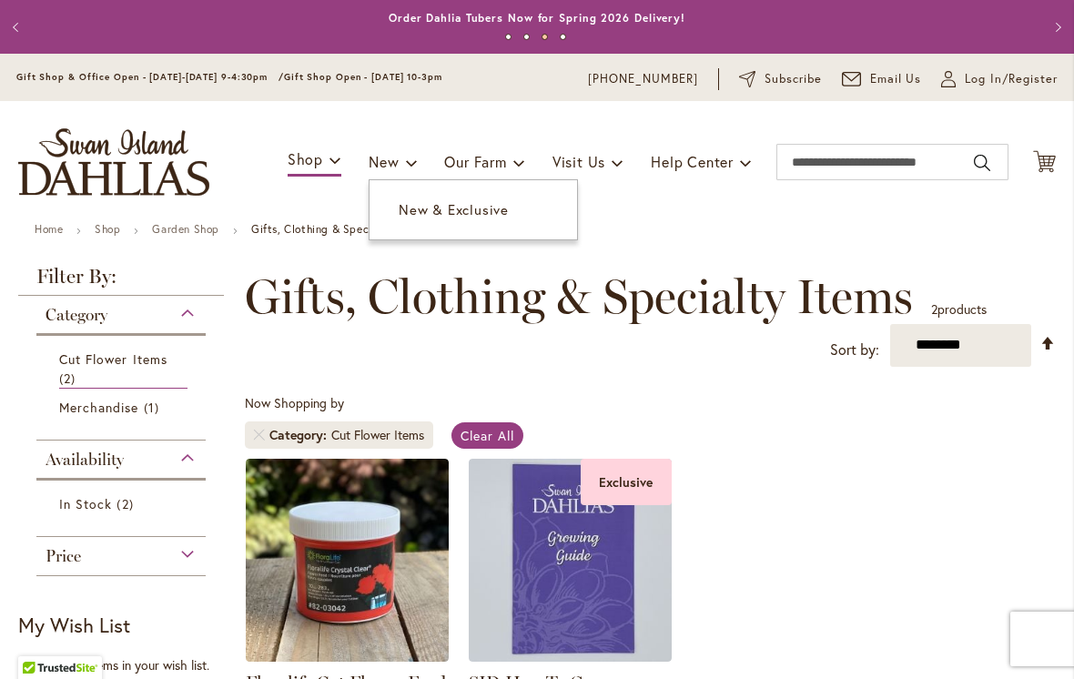
click at [483, 214] on span "New & Exclusive" at bounding box center [454, 209] width 110 height 18
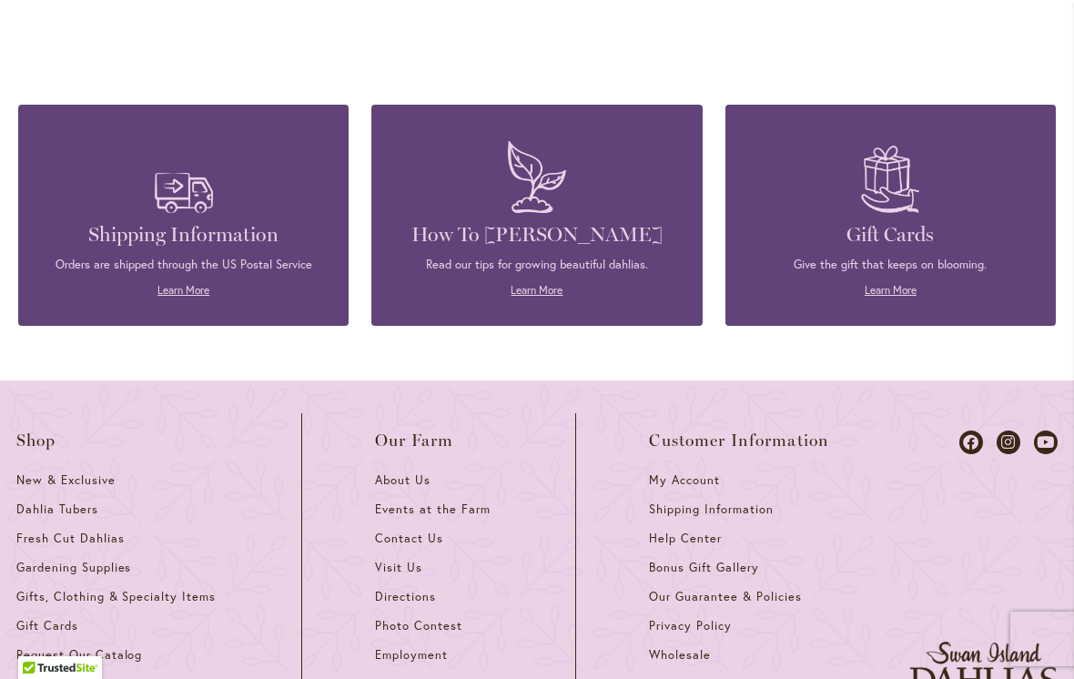
scroll to position [777, 0]
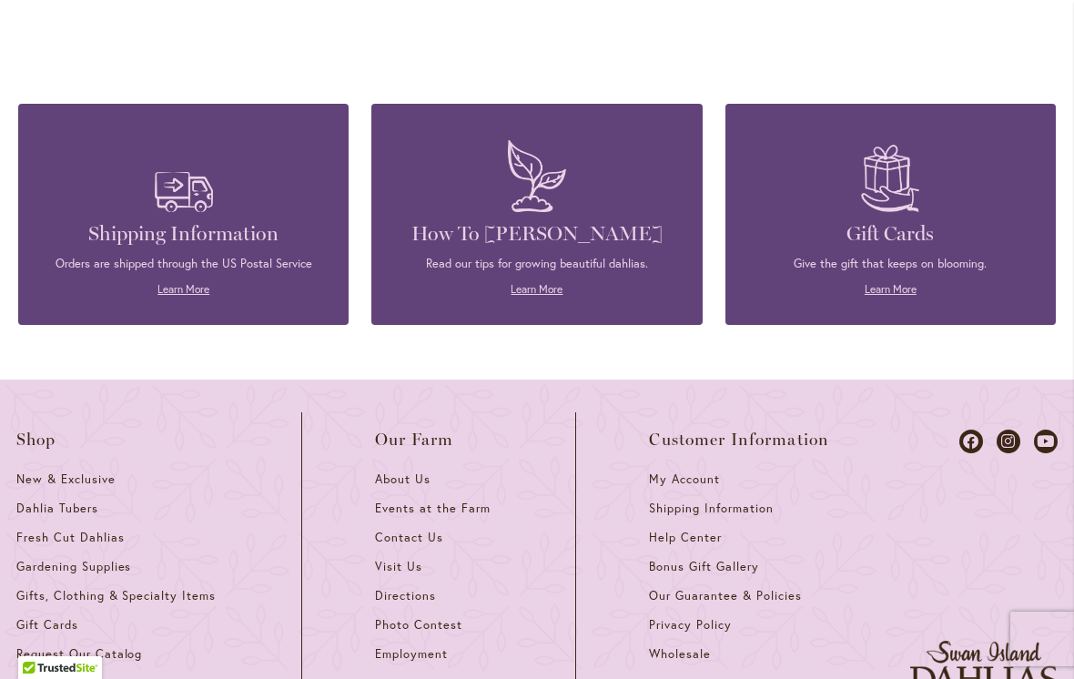
click at [165, 296] on link "Learn More" at bounding box center [183, 289] width 52 height 14
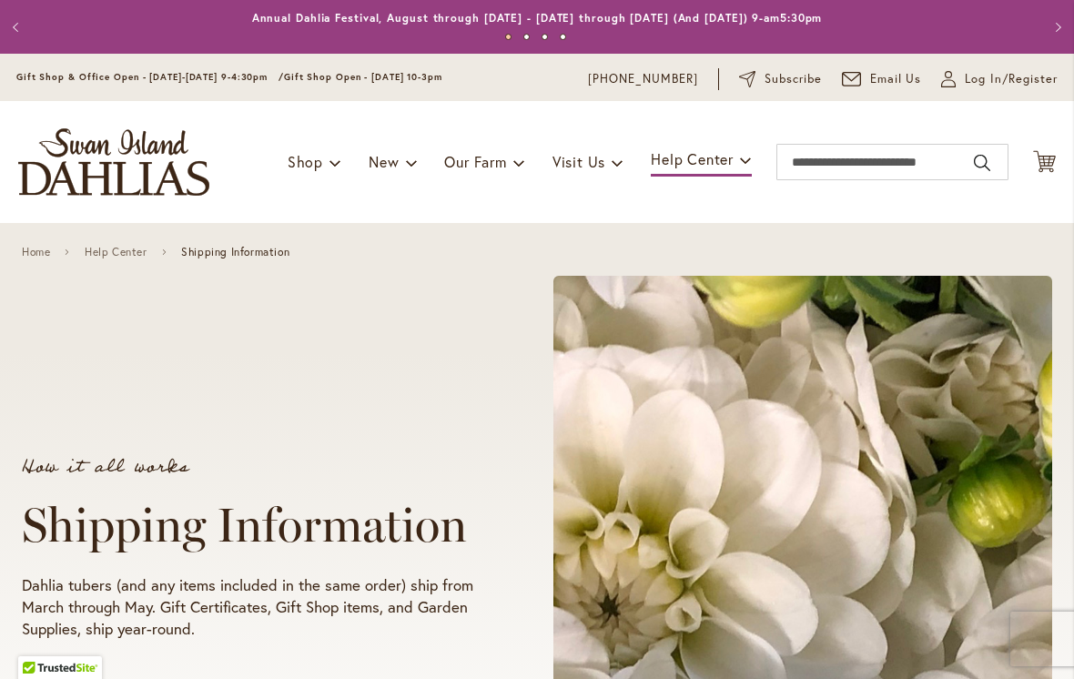
click at [1019, 79] on span "Log In/Register" at bounding box center [1011, 79] width 93 height 18
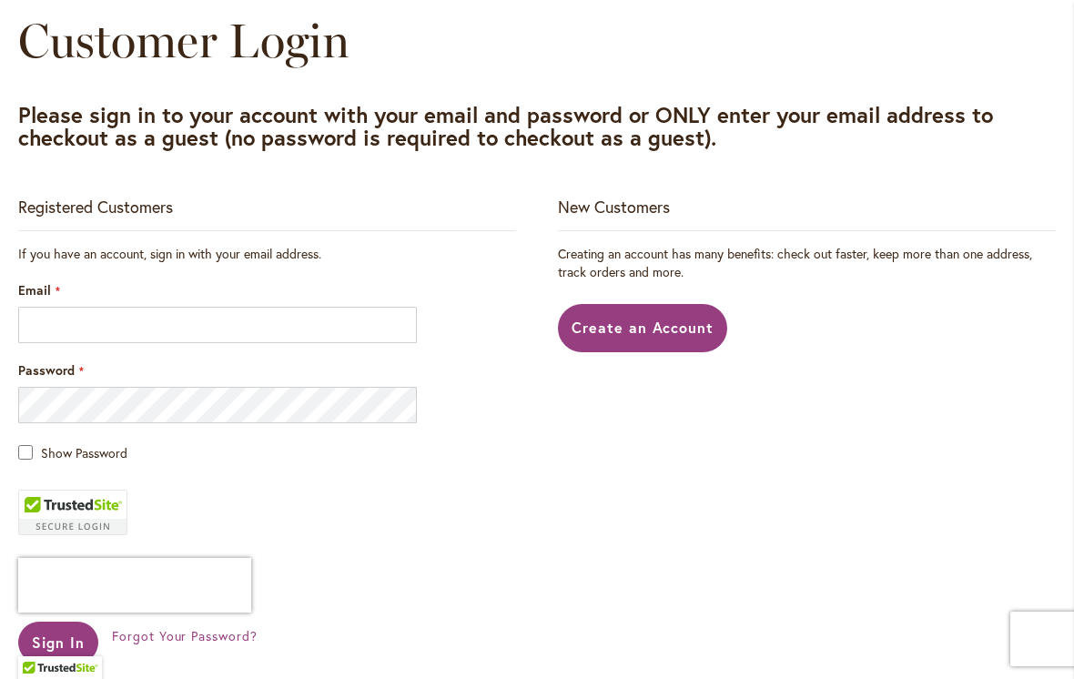
scroll to position [228, 0]
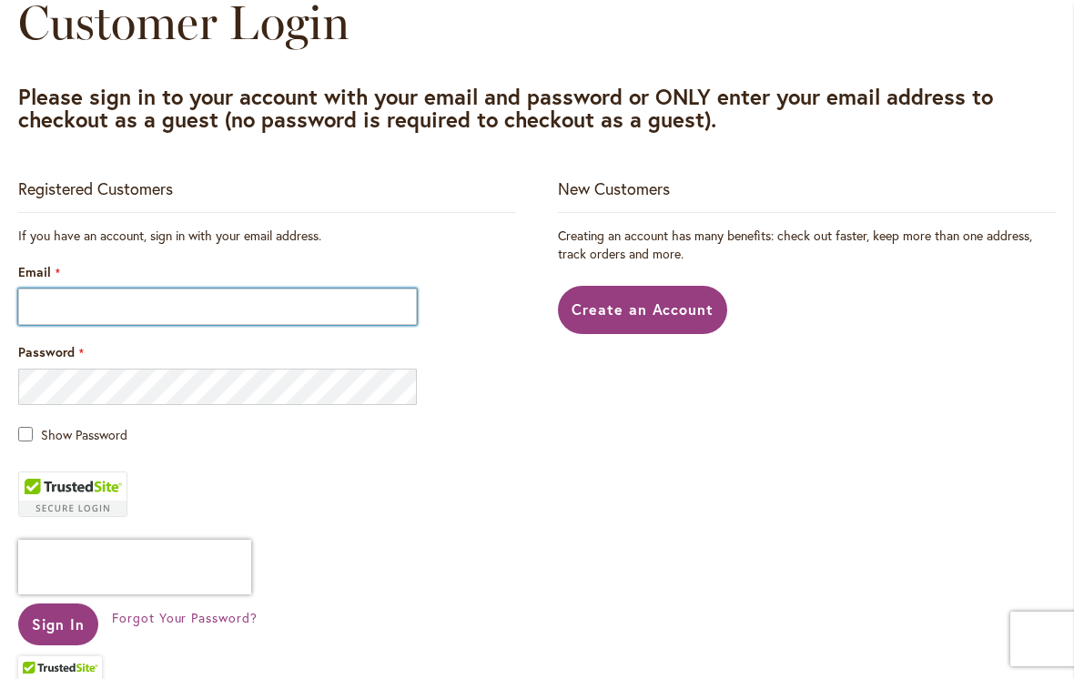
click at [95, 310] on input "Email" at bounding box center [217, 307] width 399 height 36
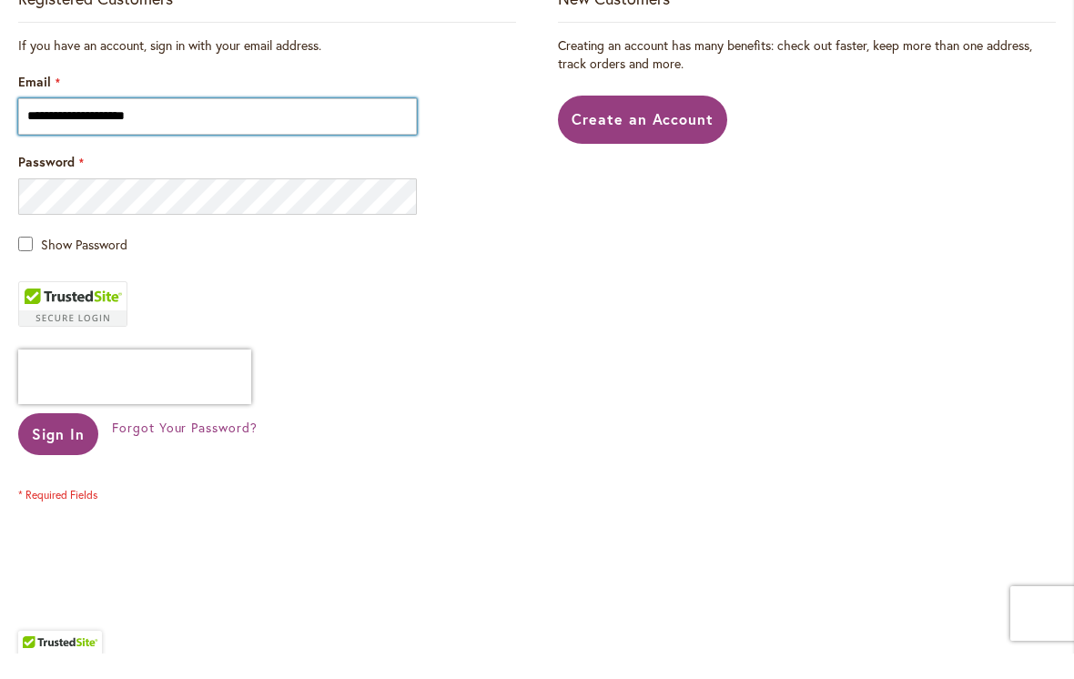
scroll to position [395, 0]
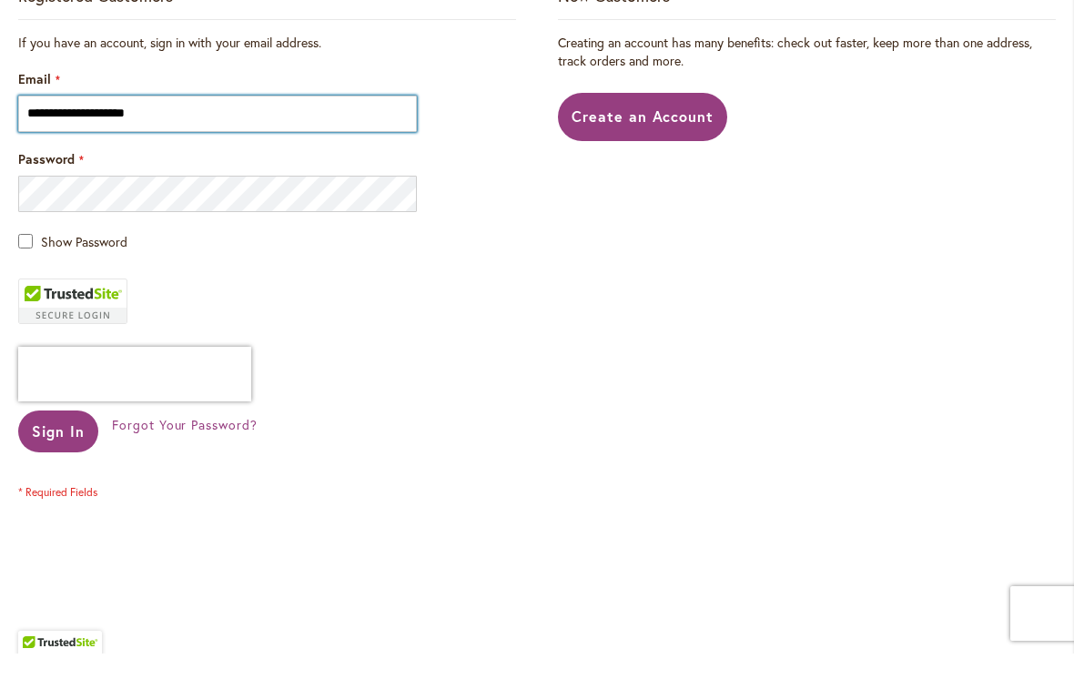
type input "**********"
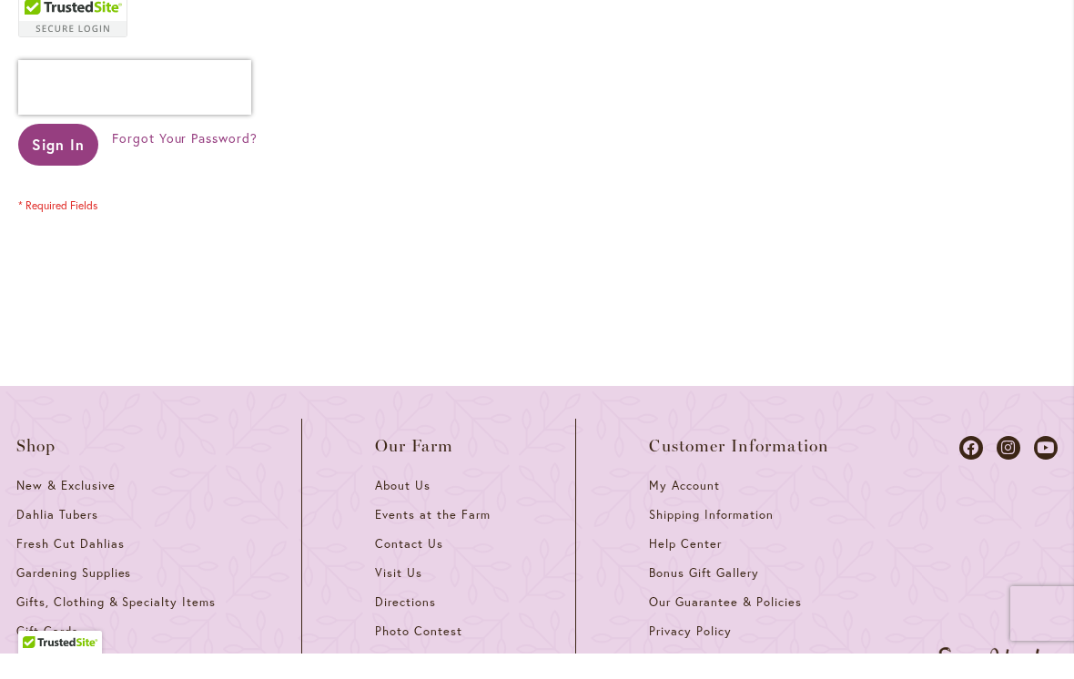
scroll to position [681, 0]
click at [174, 156] on span "Forgot Your Password?" at bounding box center [185, 164] width 146 height 17
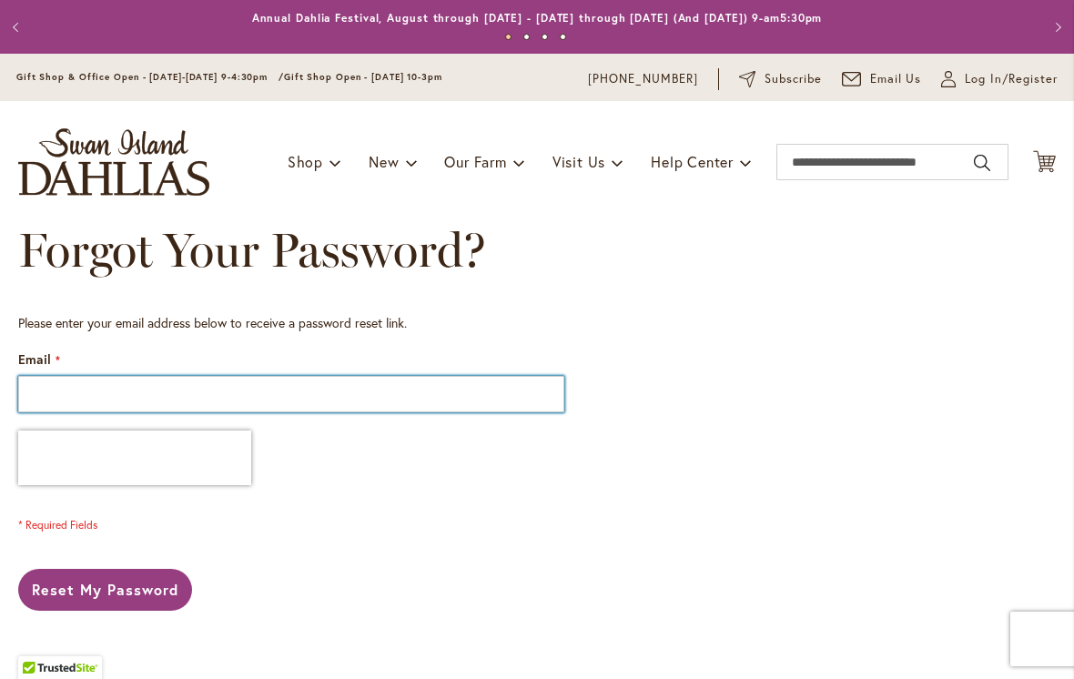
click at [97, 387] on input "Email" at bounding box center [291, 394] width 546 height 36
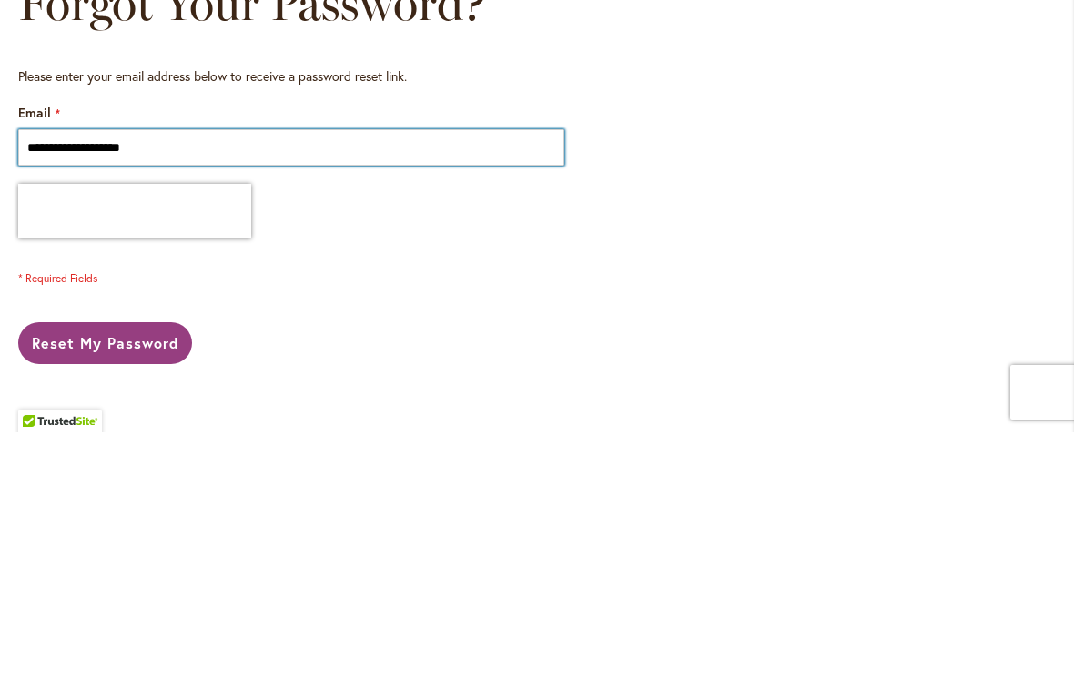
type input "**********"
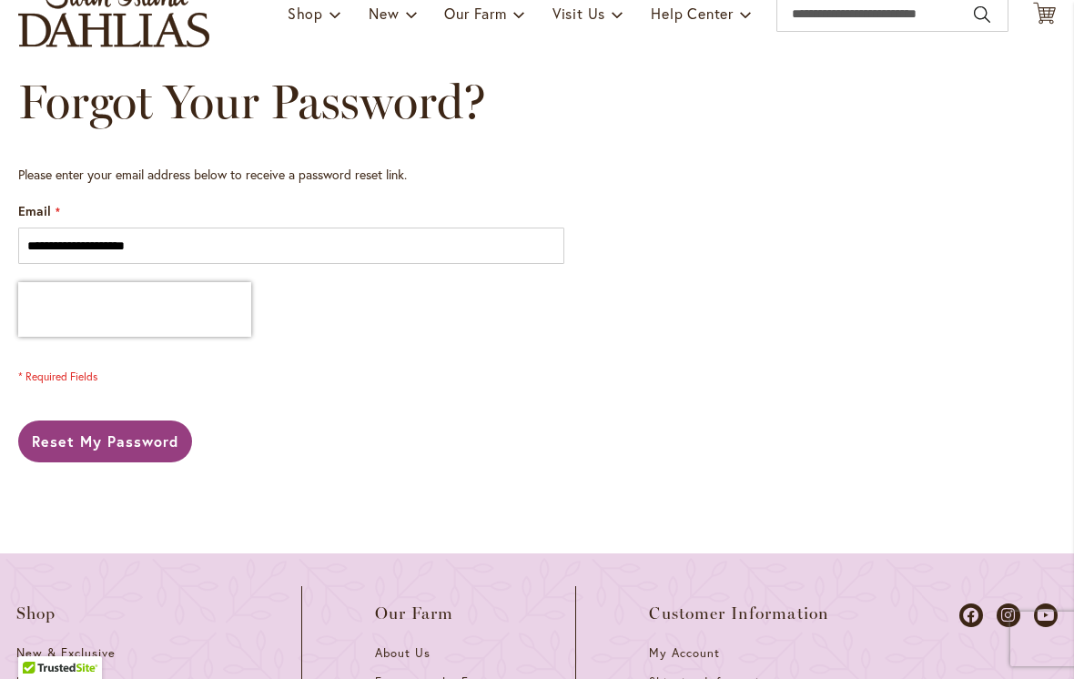
scroll to position [159, 0]
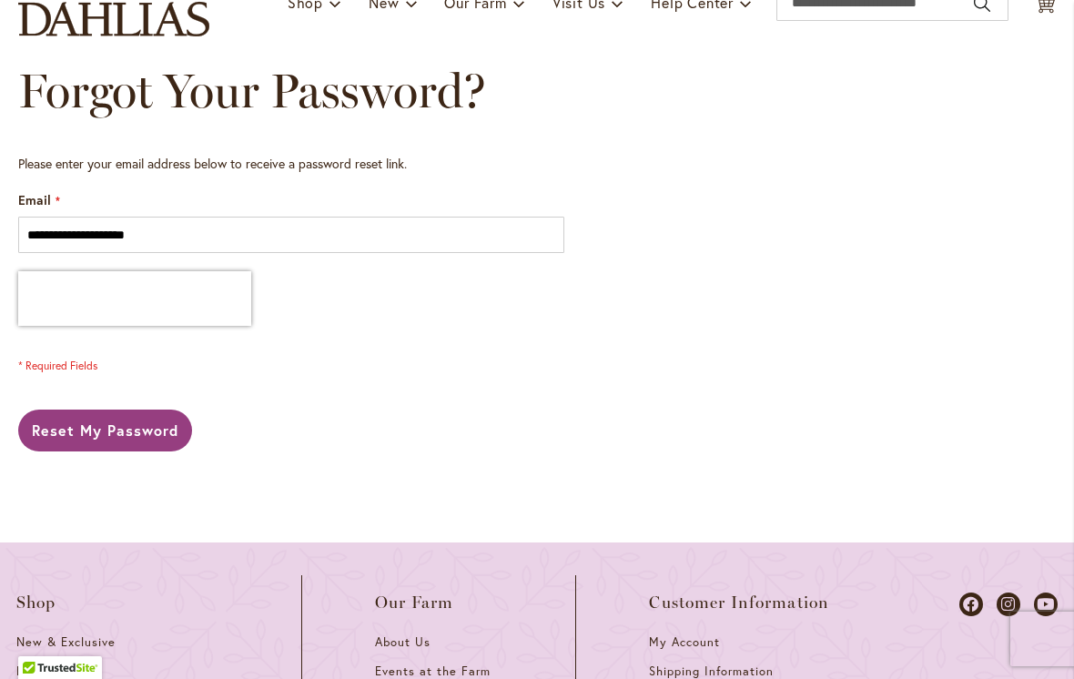
click at [137, 434] on span "Reset My Password" at bounding box center [105, 429] width 147 height 19
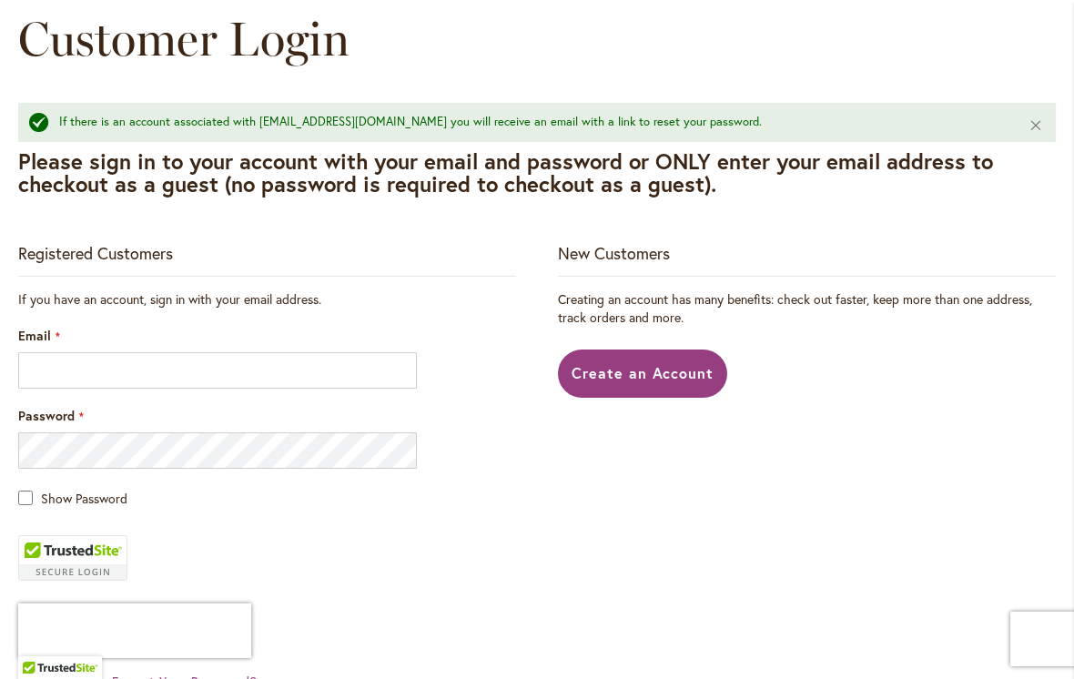
scroll to position [234, 0]
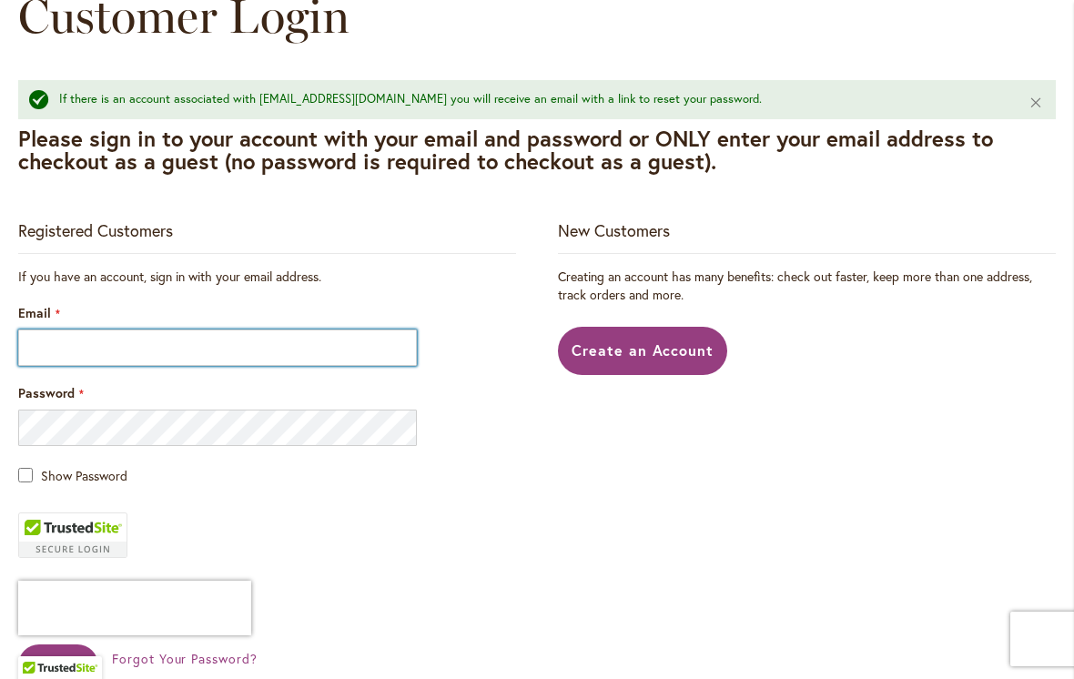
click at [96, 350] on input "Email" at bounding box center [217, 347] width 399 height 36
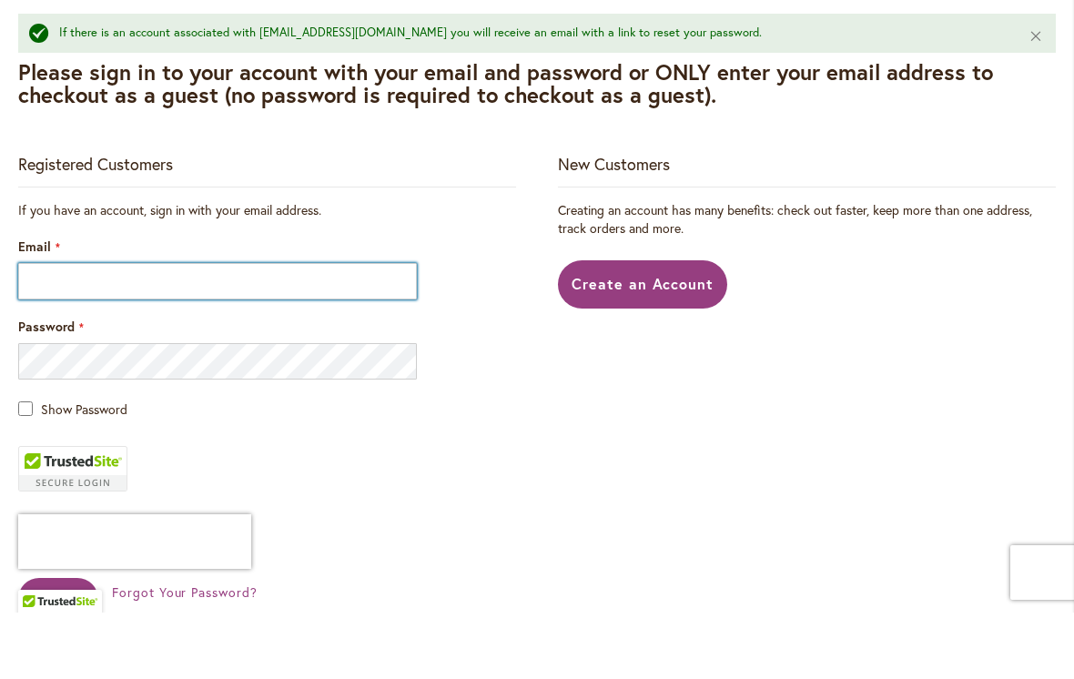
type input "*"
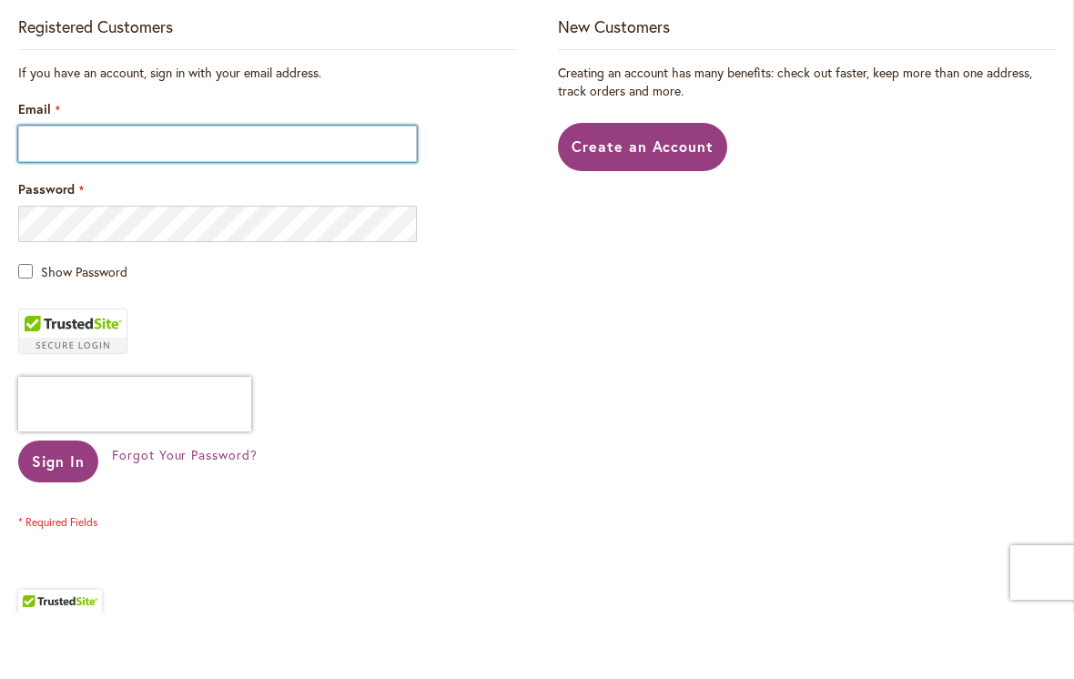
scroll to position [374, 0]
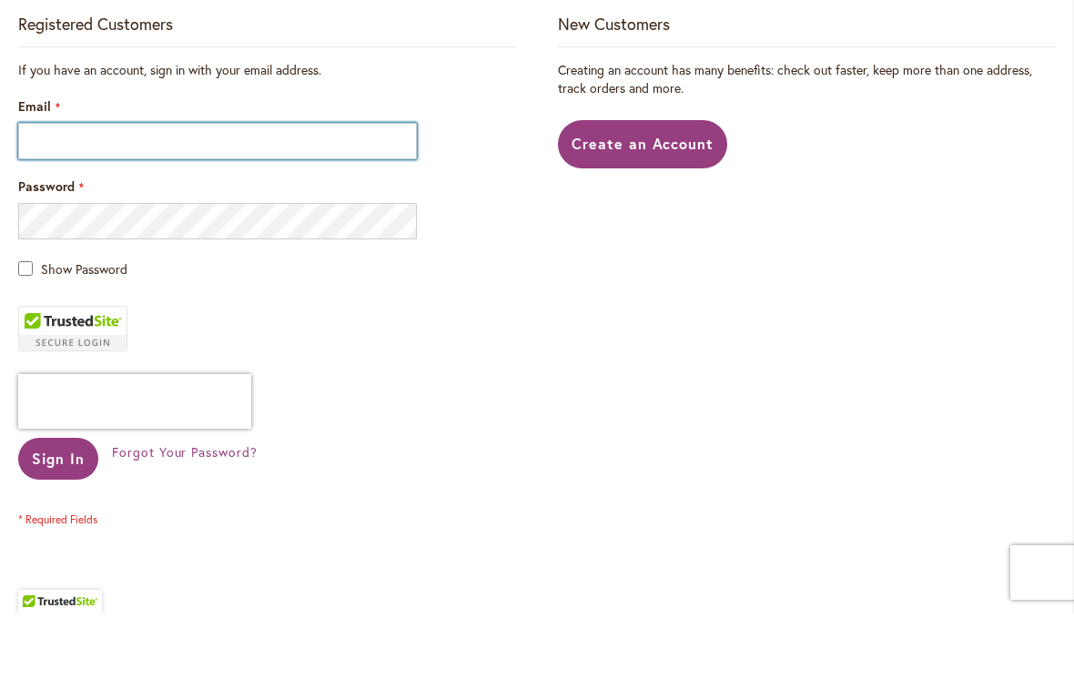
click at [82, 189] on input "Email" at bounding box center [217, 207] width 399 height 36
paste input "*"
type input "**********"
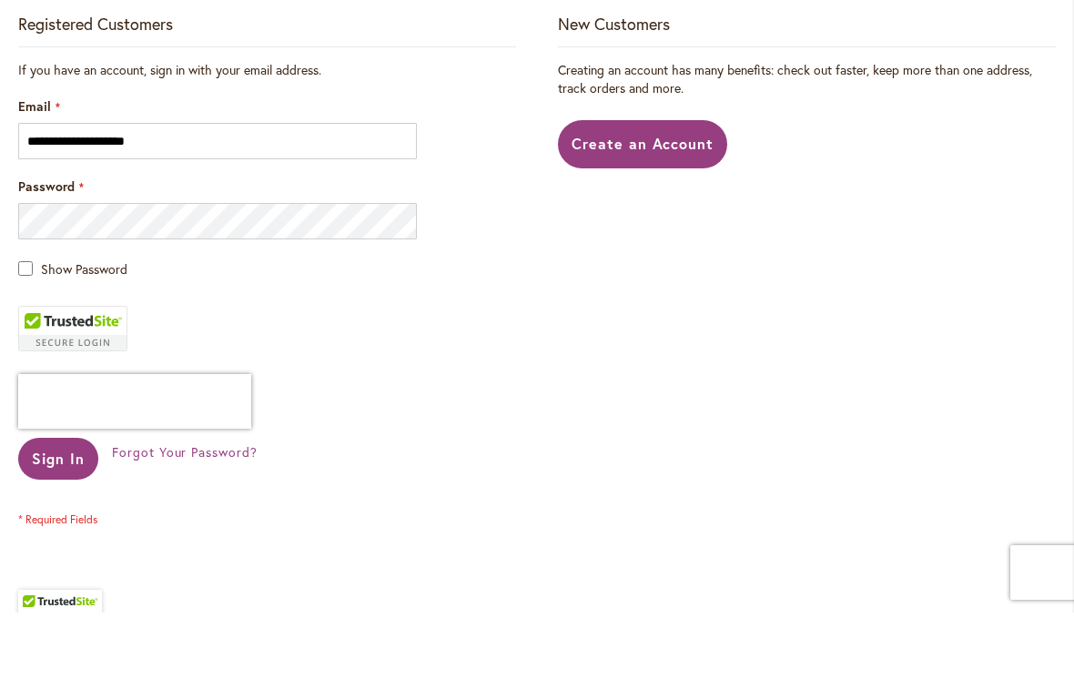
click at [491, 244] on div "Password" at bounding box center [267, 275] width 498 height 62
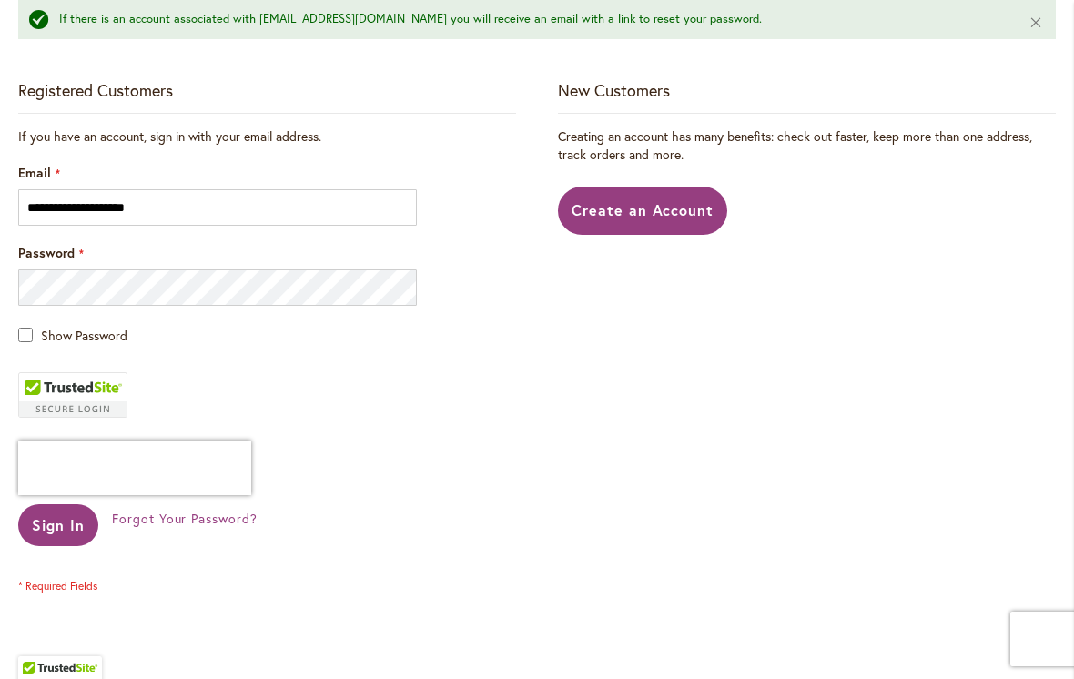
click at [120, 340] on span "Show Password" at bounding box center [84, 335] width 86 height 17
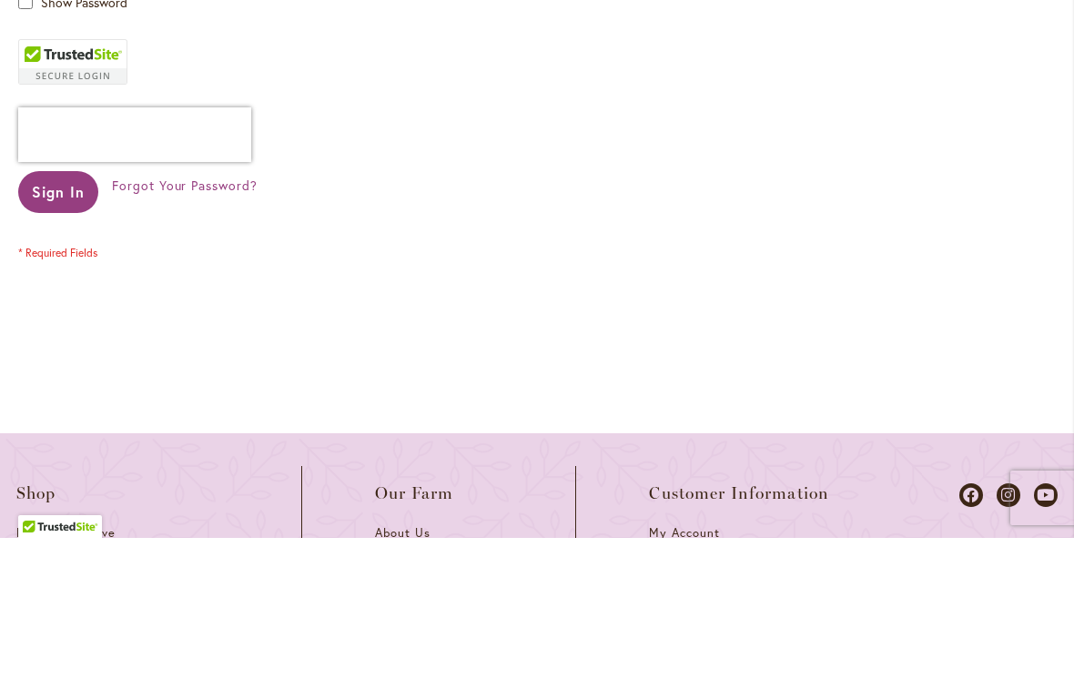
scroll to position [570, 0]
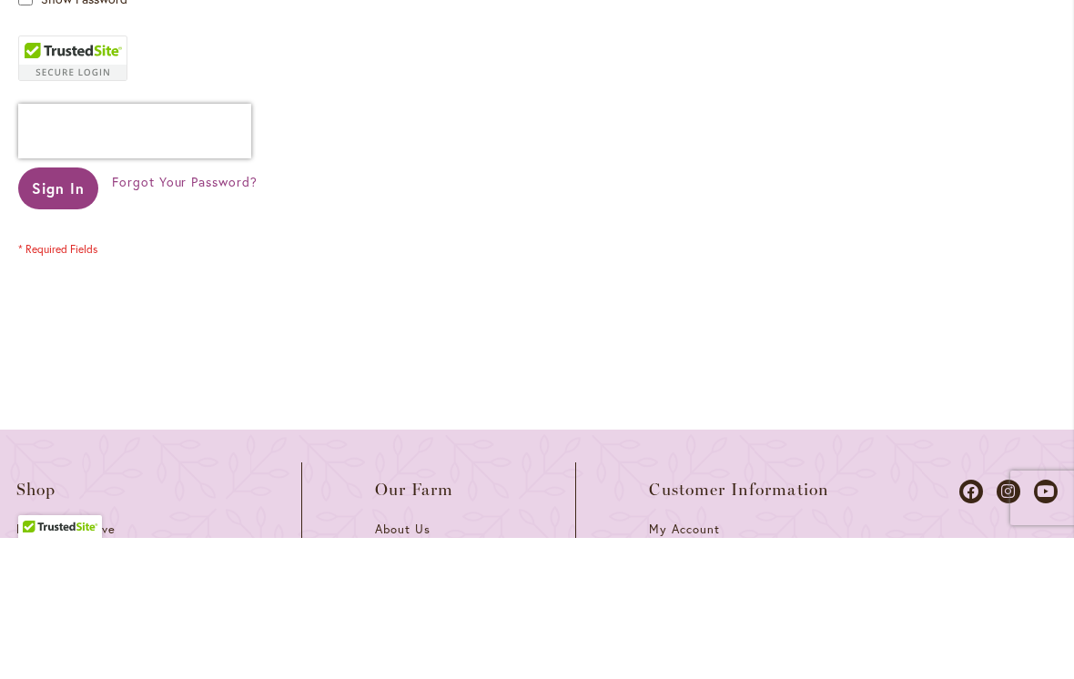
click at [225, 314] on span "Forgot Your Password?" at bounding box center [185, 322] width 146 height 17
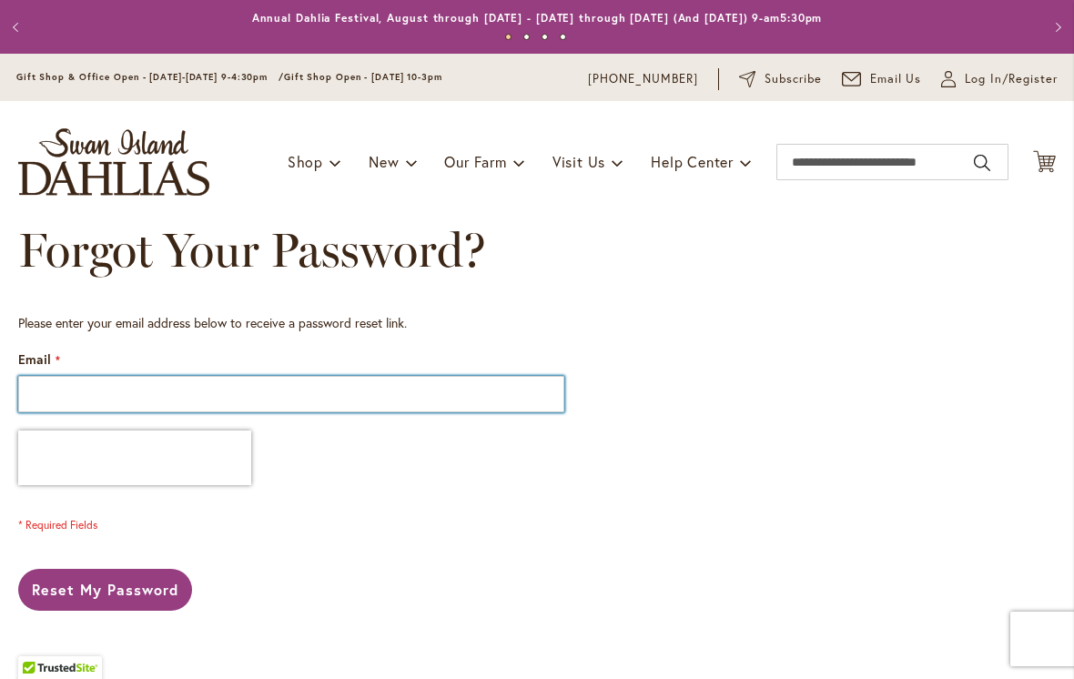
click at [103, 390] on input "Email" at bounding box center [291, 394] width 546 height 36
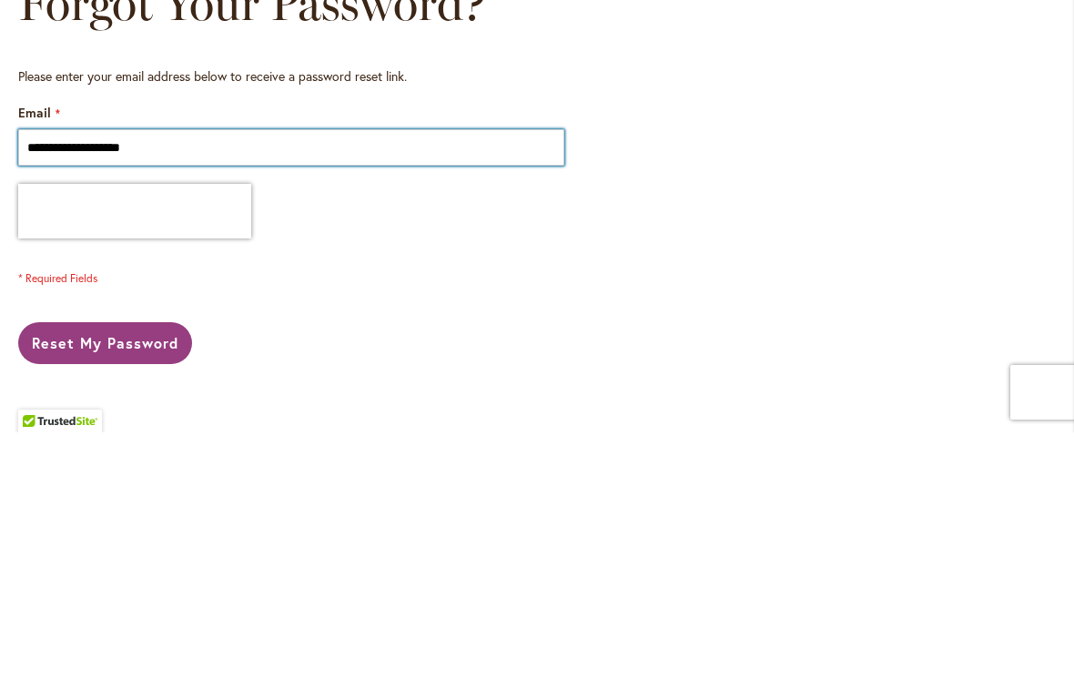
type input "**********"
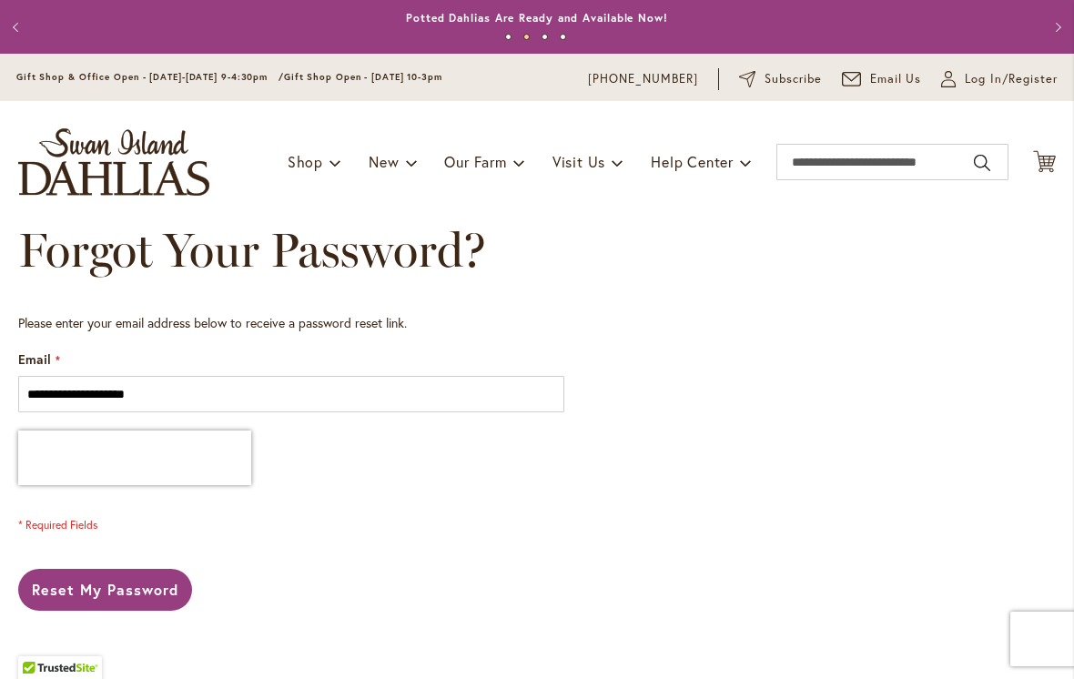
click at [162, 587] on span "Reset My Password" at bounding box center [105, 589] width 147 height 19
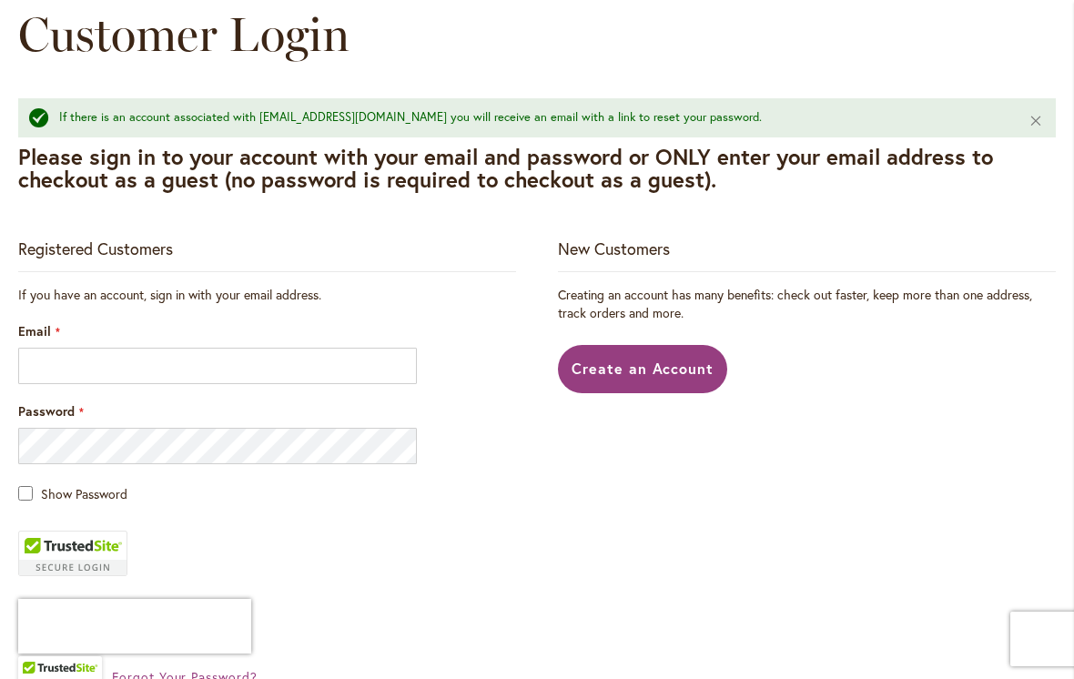
scroll to position [218, 0]
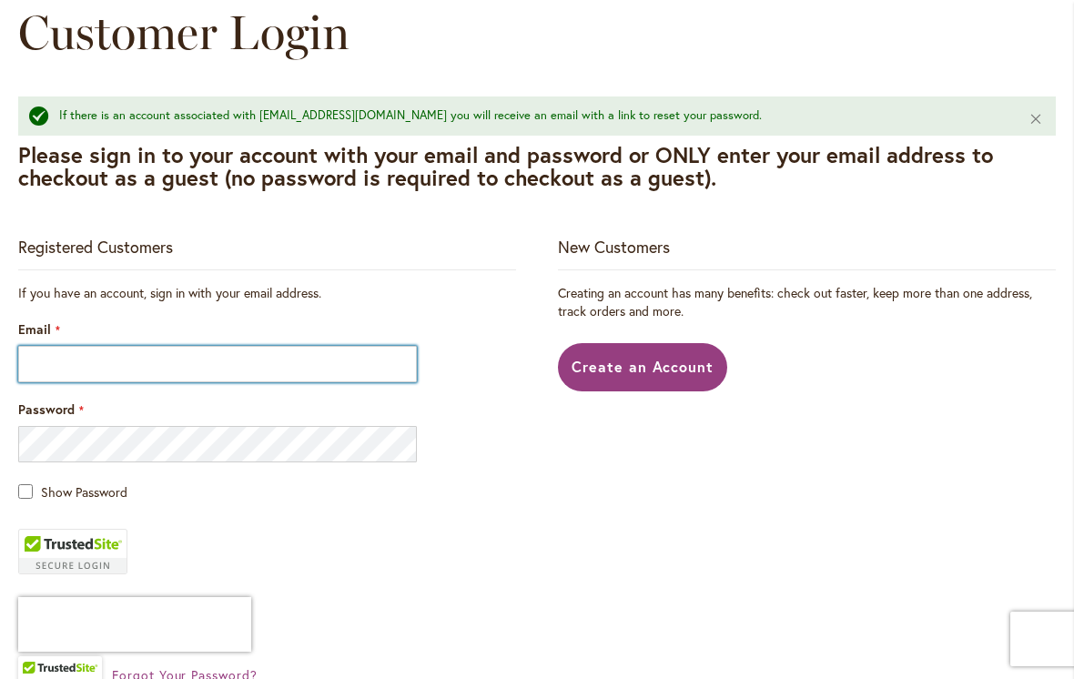
click at [96, 367] on input "Email" at bounding box center [217, 364] width 399 height 36
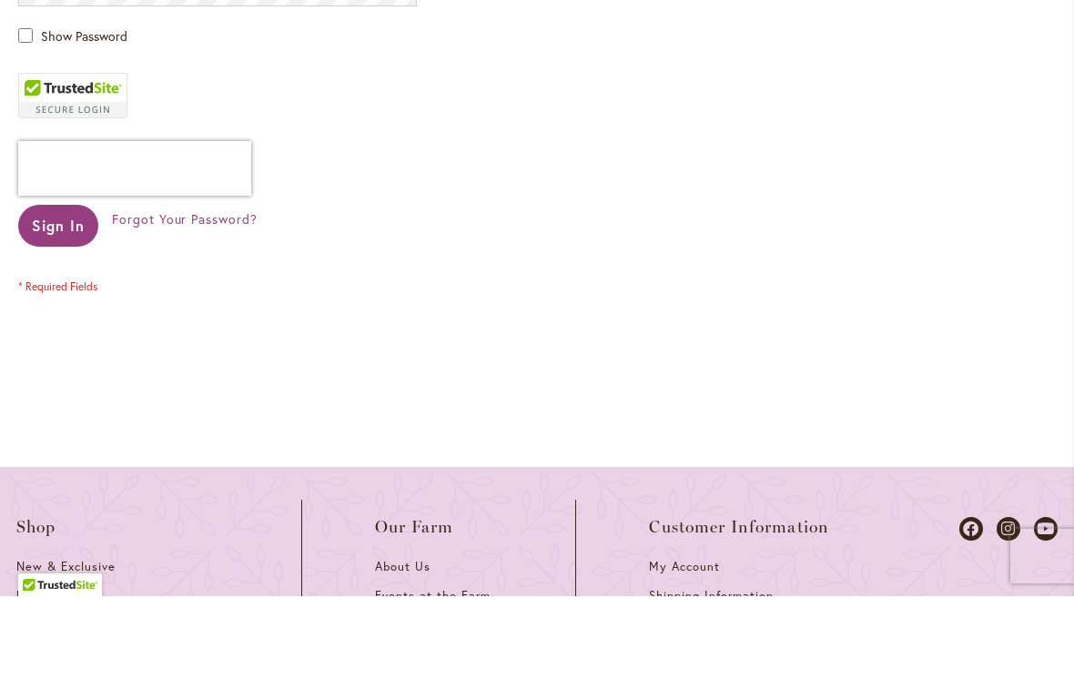
scroll to position [589, 0]
type input "**********"
click at [198, 295] on link "Forgot Your Password?" at bounding box center [185, 304] width 146 height 18
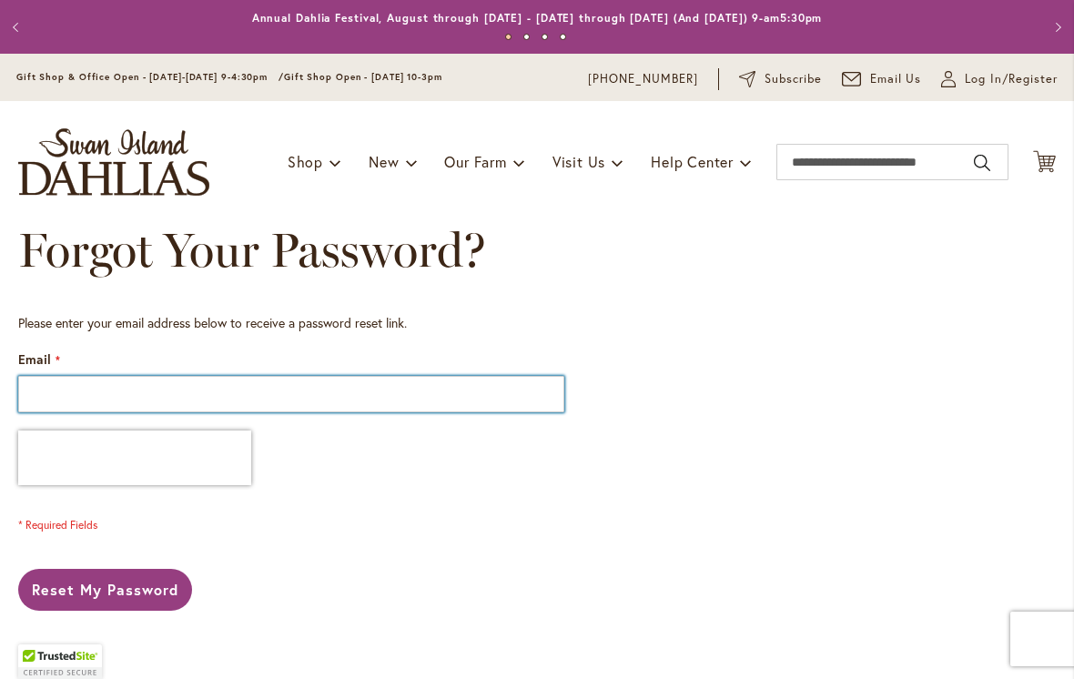
click at [96, 383] on input "Email" at bounding box center [291, 394] width 546 height 36
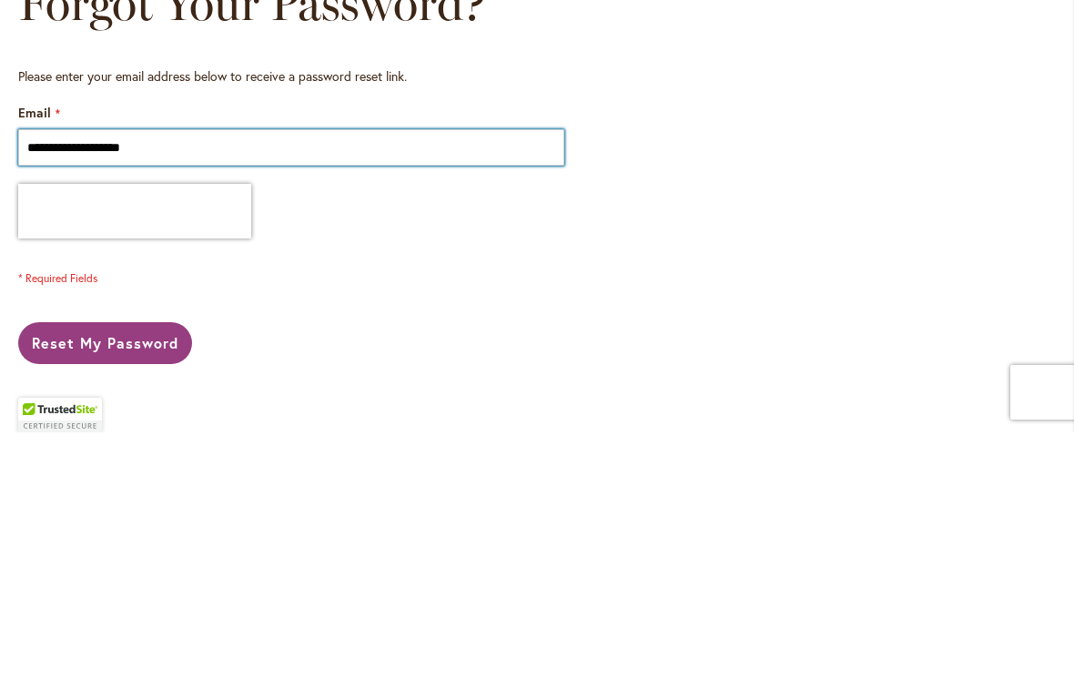
type input "**********"
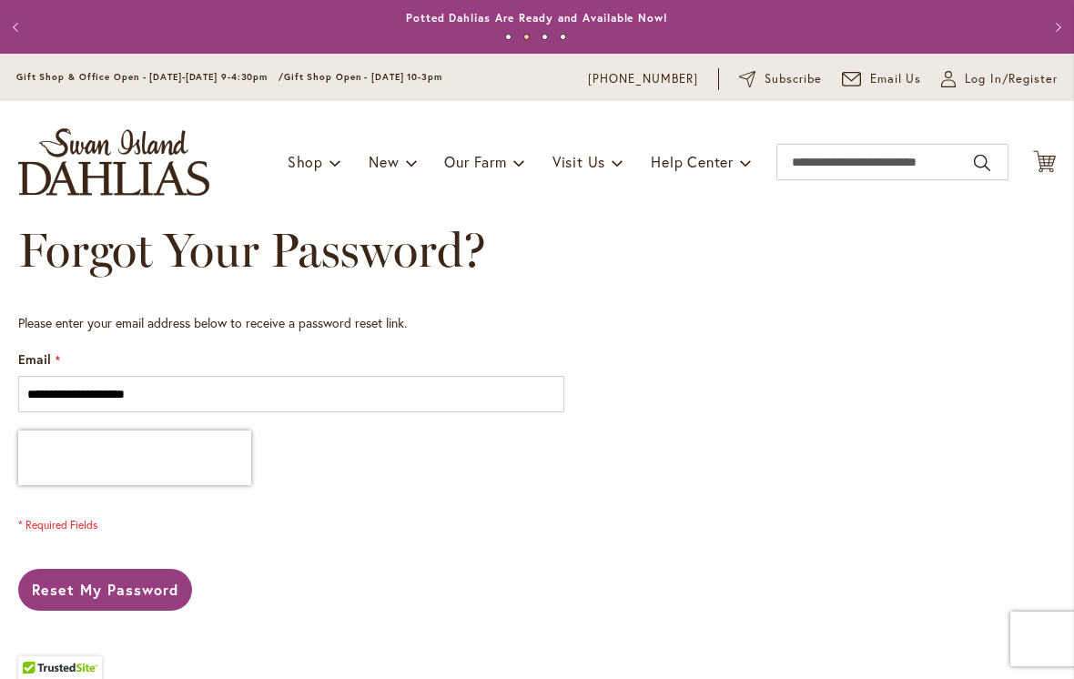
click at [147, 589] on span "Reset My Password" at bounding box center [105, 589] width 147 height 19
